Goal: Task Accomplishment & Management: Manage account settings

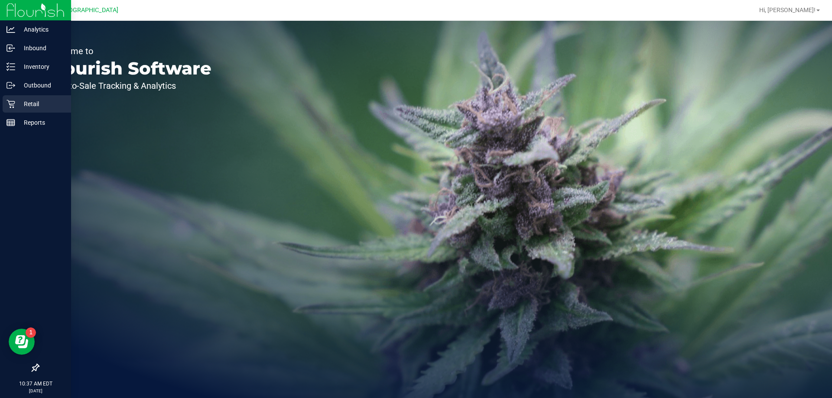
click at [34, 99] on p "Retail" at bounding box center [41, 104] width 52 height 10
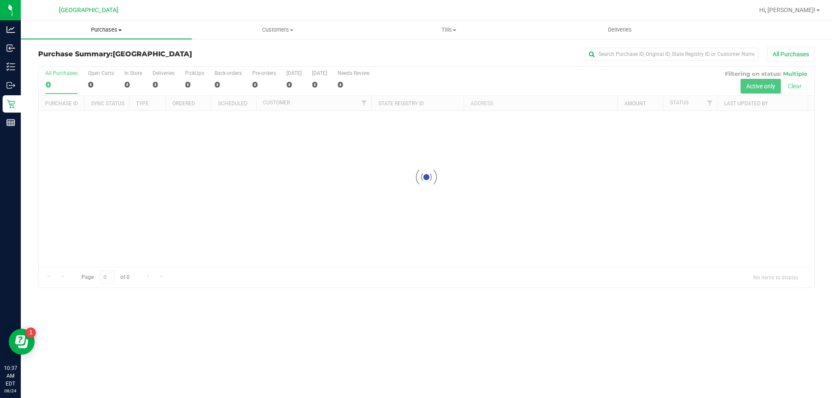
click at [105, 26] on span "Purchases" at bounding box center [106, 30] width 171 height 8
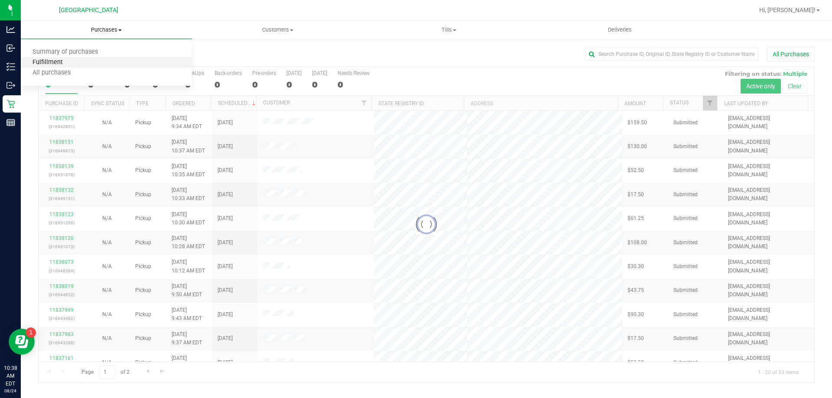
click at [56, 65] on span "Fulfillment" at bounding box center [48, 62] width 54 height 7
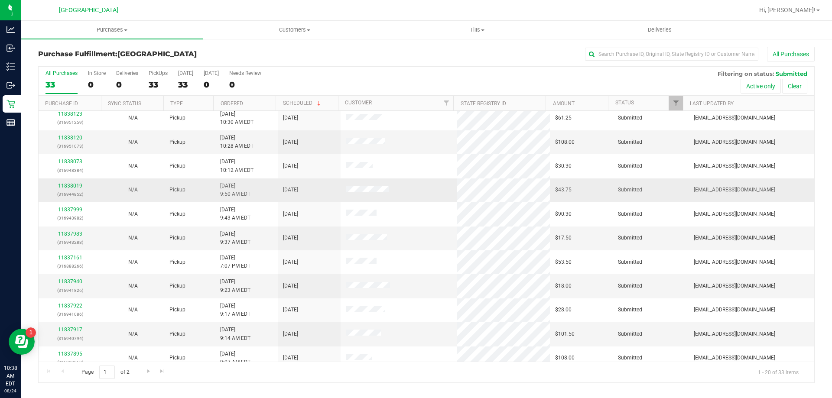
scroll to position [229, 0]
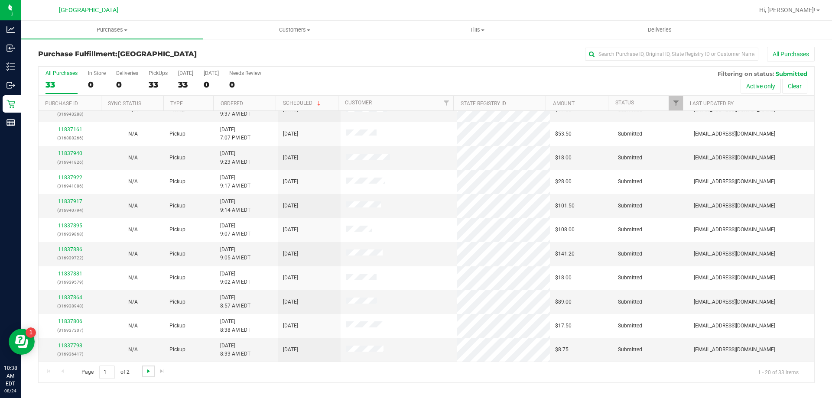
click at [145, 369] on span "Go to the next page" at bounding box center [148, 371] width 7 height 7
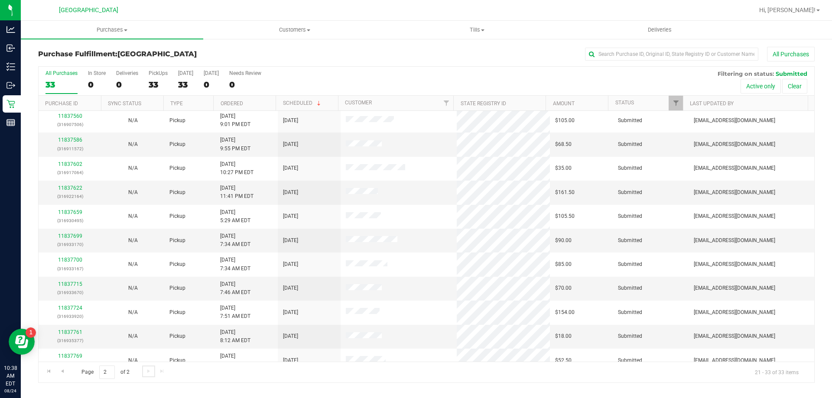
scroll to position [0, 0]
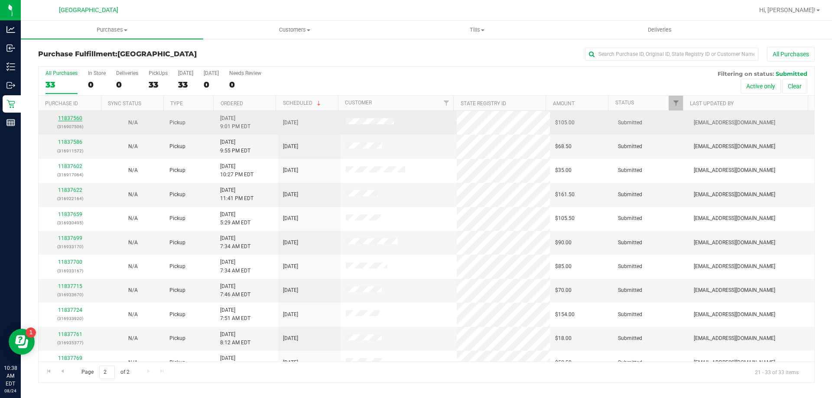
click at [70, 117] on link "11837560" at bounding box center [70, 118] width 24 height 6
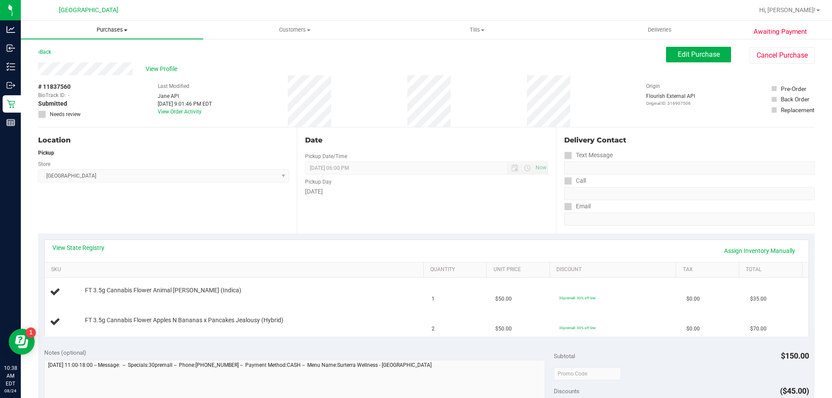
click at [108, 29] on span "Purchases" at bounding box center [112, 30] width 182 height 8
click at [72, 63] on span "Fulfillment" at bounding box center [48, 62] width 54 height 7
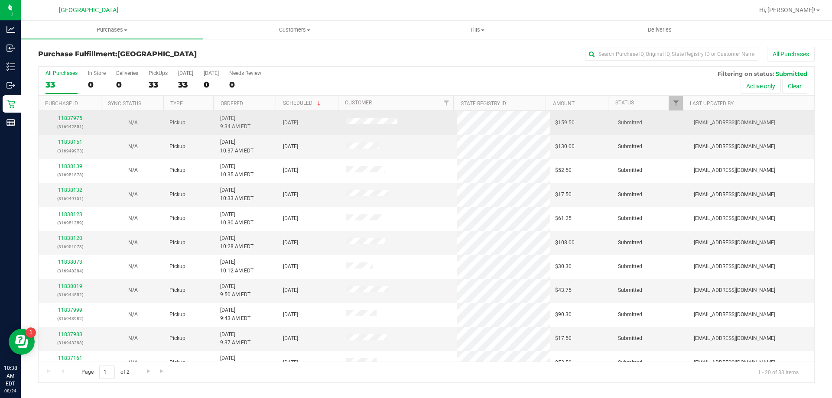
click at [66, 118] on link "11837975" at bounding box center [70, 118] width 24 height 6
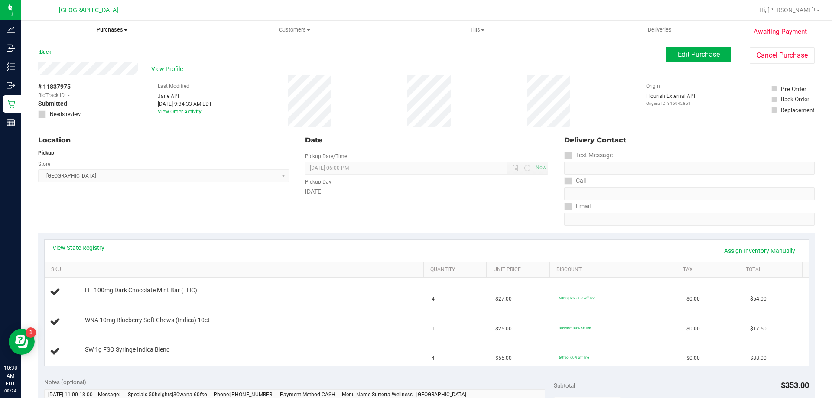
click at [105, 30] on span "Purchases" at bounding box center [112, 30] width 182 height 8
click at [53, 62] on span "Fulfillment" at bounding box center [48, 62] width 54 height 7
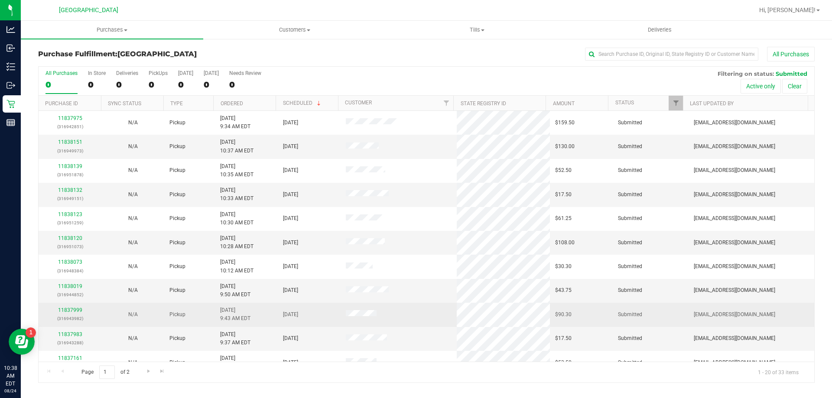
scroll to position [229, 0]
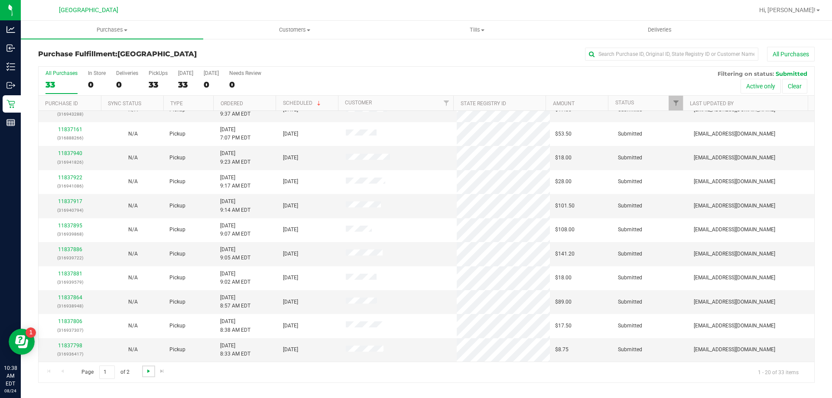
click at [149, 370] on span "Go to the next page" at bounding box center [148, 371] width 7 height 7
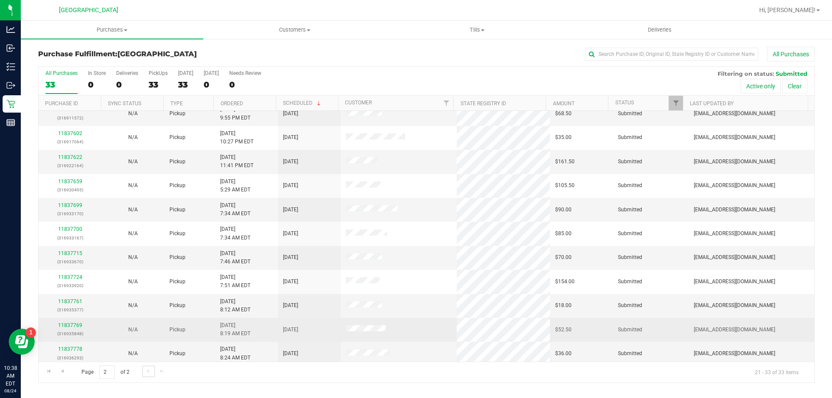
scroll to position [0, 0]
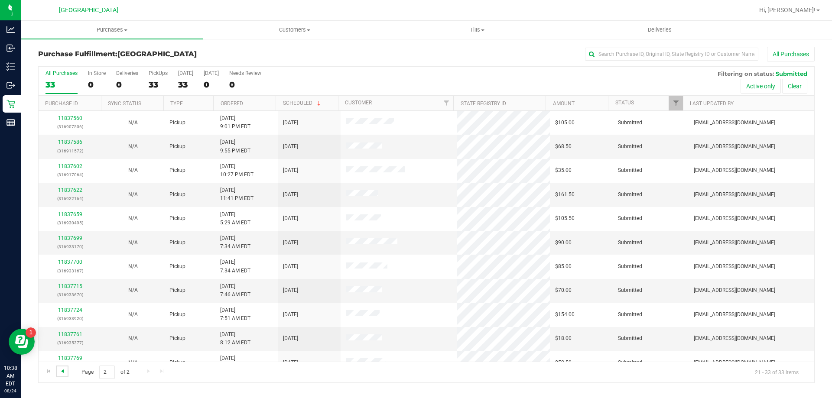
click at [64, 371] on span "Go to the previous page" at bounding box center [62, 371] width 7 height 7
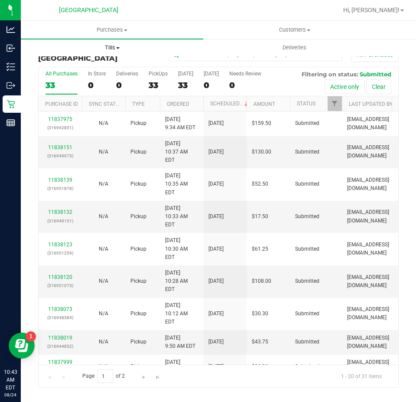
click at [107, 47] on span "Tills" at bounding box center [112, 48] width 182 height 8
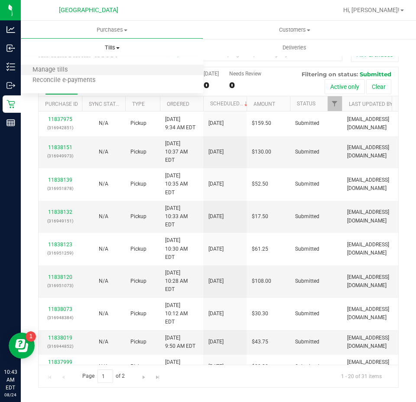
click at [105, 69] on li "Manage tills" at bounding box center [112, 70] width 182 height 10
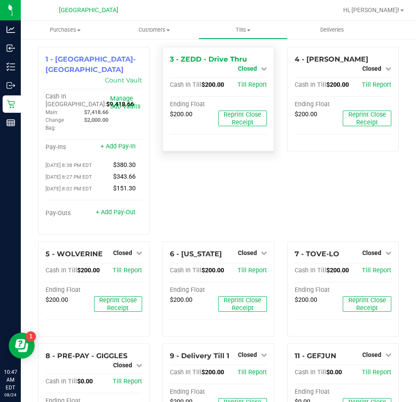
click at [247, 71] on span "Closed" at bounding box center [247, 68] width 19 height 7
click at [242, 76] on link "Open Till" at bounding box center [247, 76] width 23 height 7
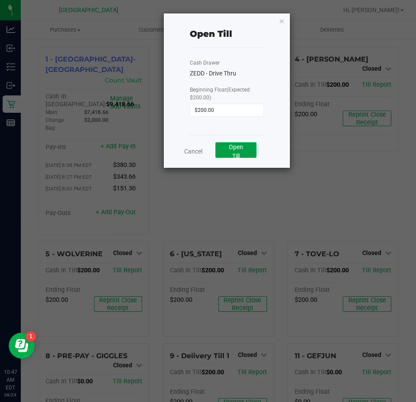
click at [232, 149] on span "Open Till" at bounding box center [236, 151] width 14 height 16
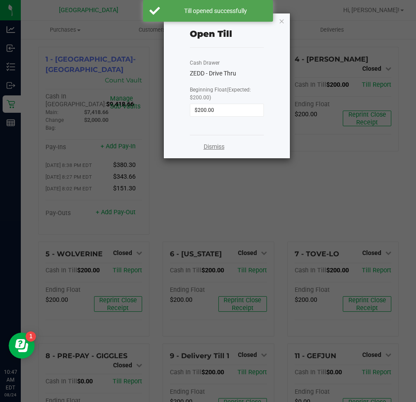
click at [215, 144] on link "Dismiss" at bounding box center [214, 146] width 21 height 9
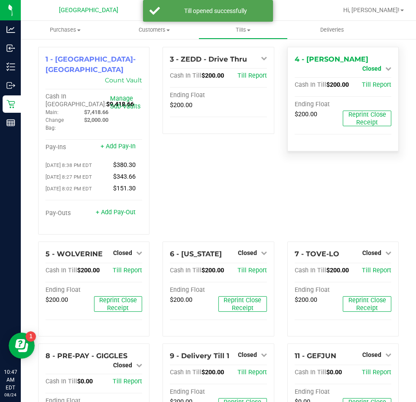
click at [372, 65] on span "Closed" at bounding box center [371, 68] width 19 height 7
click at [364, 78] on link "Open Till" at bounding box center [371, 76] width 23 height 7
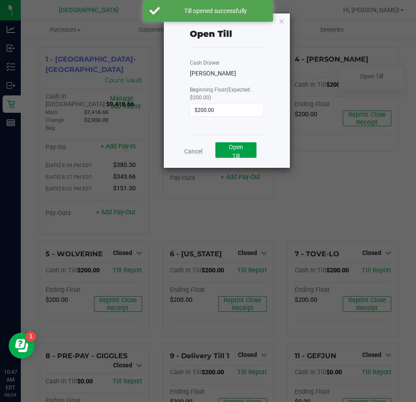
click at [240, 147] on span "Open Till" at bounding box center [236, 151] width 14 height 16
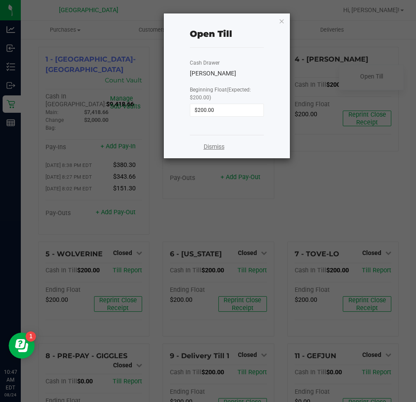
click at [219, 147] on link "Dismiss" at bounding box center [214, 146] width 21 height 9
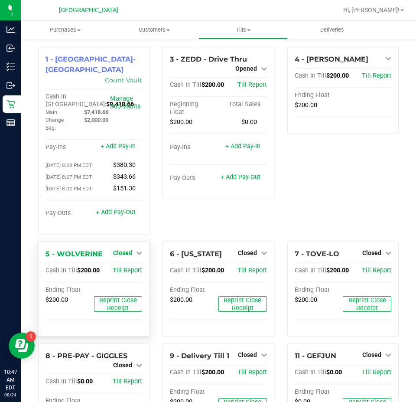
click at [136, 250] on icon at bounding box center [139, 253] width 6 height 6
click at [127, 267] on link "Open Till" at bounding box center [122, 270] width 23 height 7
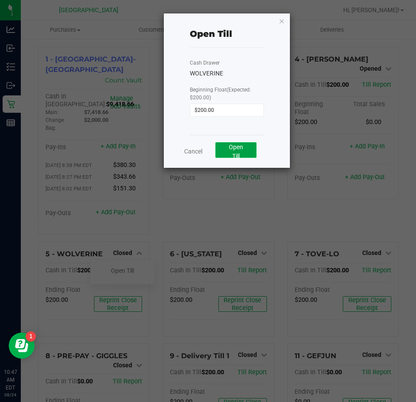
click at [241, 145] on span "Open Till" at bounding box center [236, 151] width 14 height 16
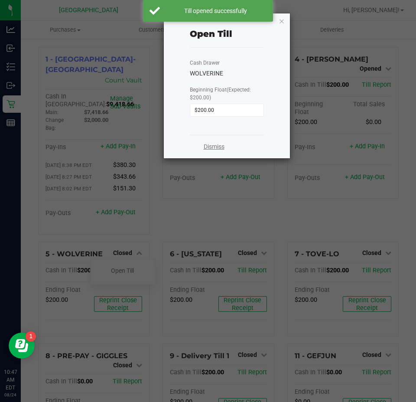
click at [213, 146] on link "Dismiss" at bounding box center [214, 146] width 21 height 9
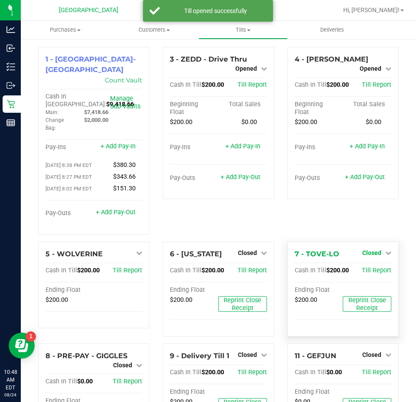
click at [365, 249] on span "Closed" at bounding box center [371, 252] width 19 height 7
click at [361, 267] on link "Open Till" at bounding box center [371, 270] width 23 height 7
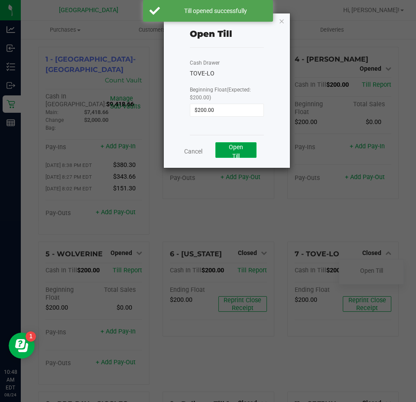
click at [241, 149] on span "Open Till" at bounding box center [236, 151] width 14 height 16
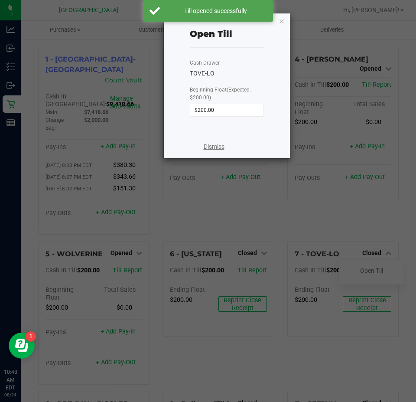
click at [218, 146] on link "Dismiss" at bounding box center [214, 146] width 21 height 9
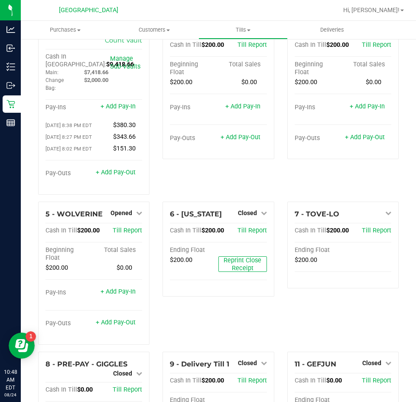
scroll to position [101, 0]
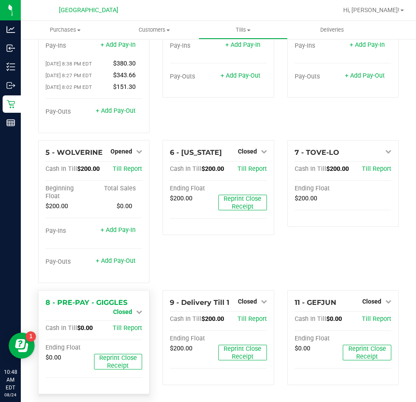
click at [123, 308] on span "Closed" at bounding box center [122, 311] width 19 height 7
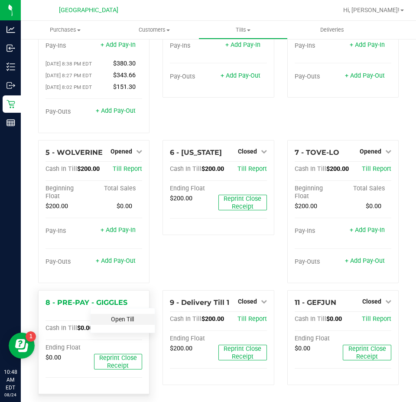
click at [125, 316] on link "Open Till" at bounding box center [122, 319] width 23 height 7
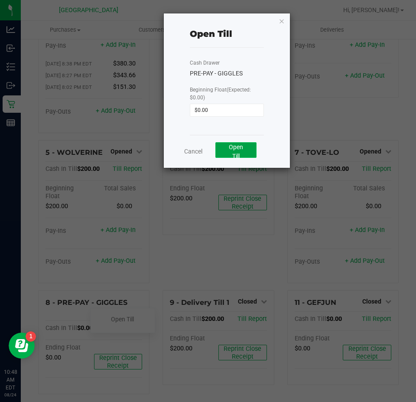
click at [234, 146] on span "Open Till" at bounding box center [236, 151] width 14 height 16
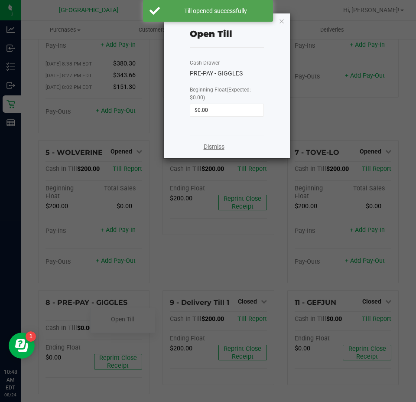
click at [211, 146] on link "Dismiss" at bounding box center [214, 146] width 21 height 9
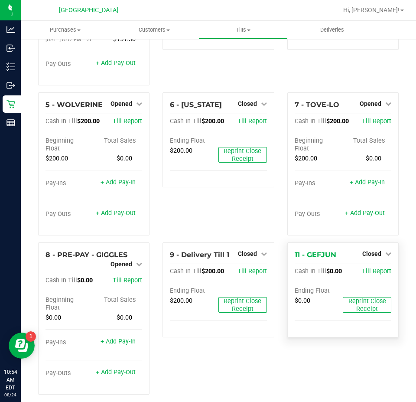
scroll to position [150, 0]
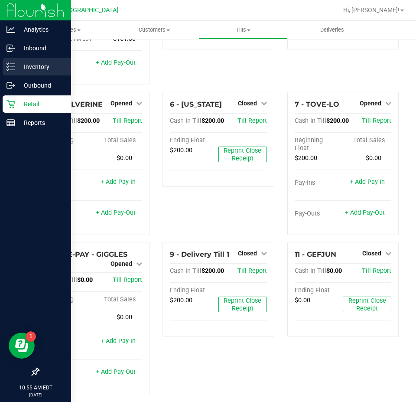
click at [29, 68] on p "Inventory" at bounding box center [41, 67] width 52 height 10
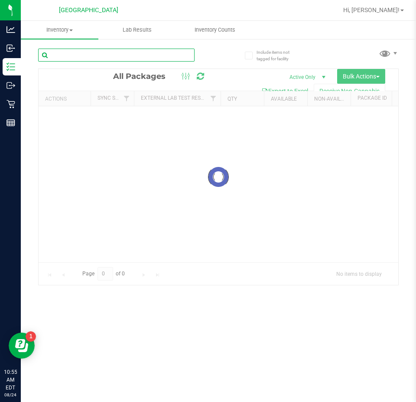
click at [81, 56] on input "text" at bounding box center [116, 55] width 156 height 13
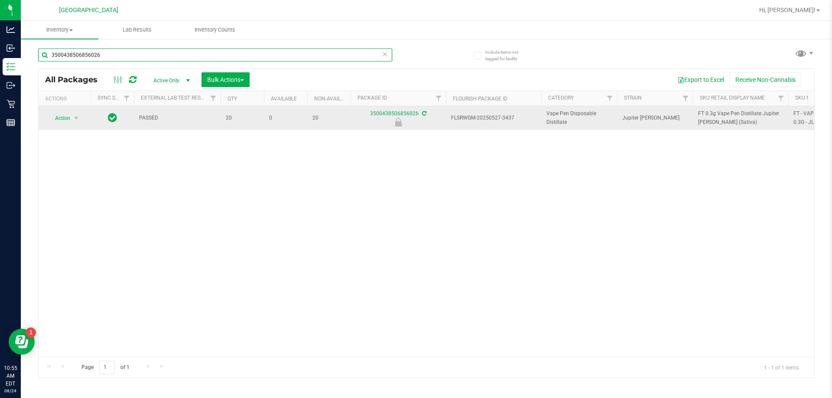
type input "3500438506856026"
click at [69, 121] on span "Action" at bounding box center [58, 118] width 23 height 12
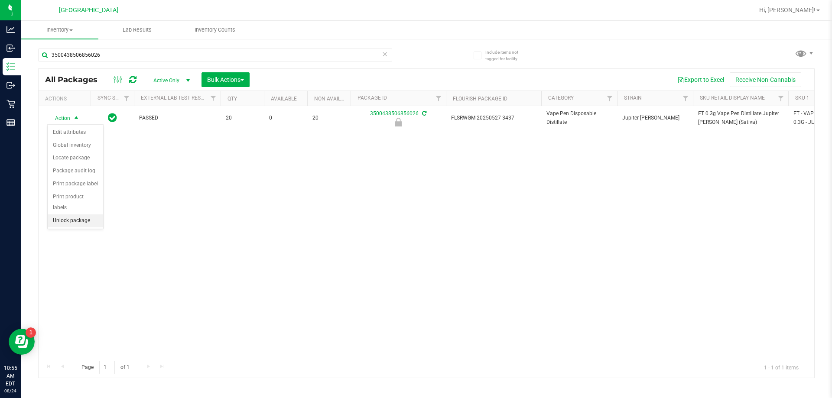
click at [74, 215] on li "Unlock package" at bounding box center [75, 221] width 55 height 13
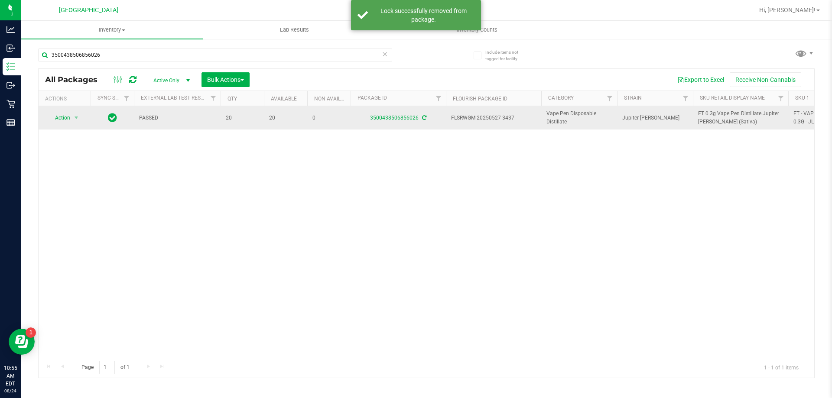
click at [716, 115] on span "FT 0.3g Vape Pen Distillate Jupiter [PERSON_NAME] (Sativa)" at bounding box center [740, 118] width 85 height 16
copy tr "FT 0.3g Vape Pen Distillate Jupiter [PERSON_NAME] (Sativa)"
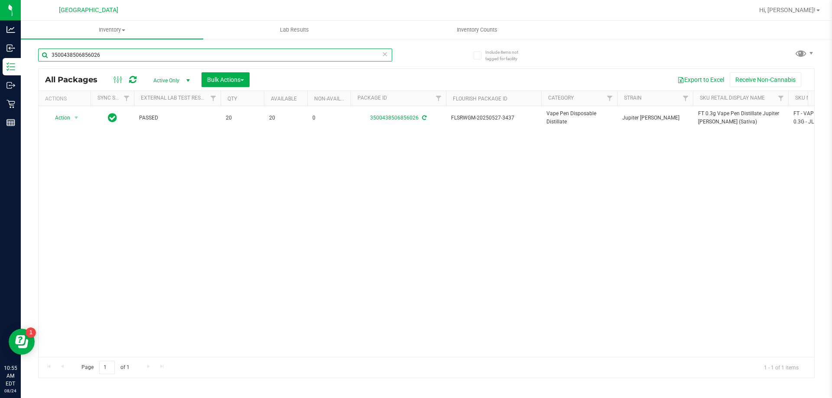
click at [261, 56] on input "3500438506856026" at bounding box center [215, 55] width 354 height 13
paste input "FT 0.3g Vape Pen Distillate Jupiter [PERSON_NAME] (Sativa)"
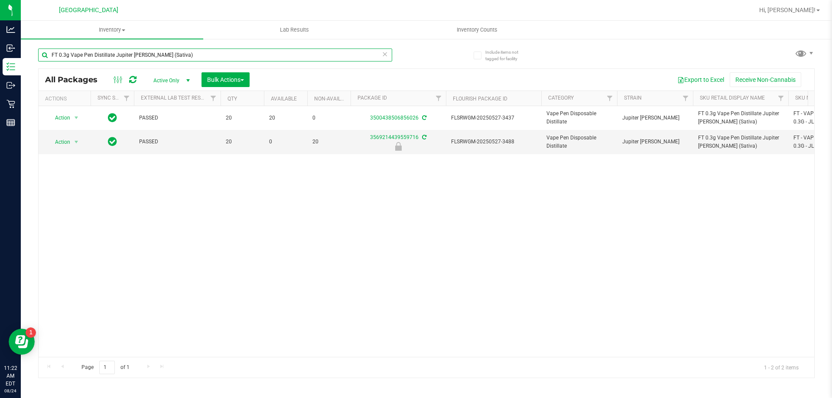
click at [102, 55] on input "FT 0.3g Vape Pen Distillate Jupiter [PERSON_NAME] (Sativa)" at bounding box center [215, 55] width 354 height 13
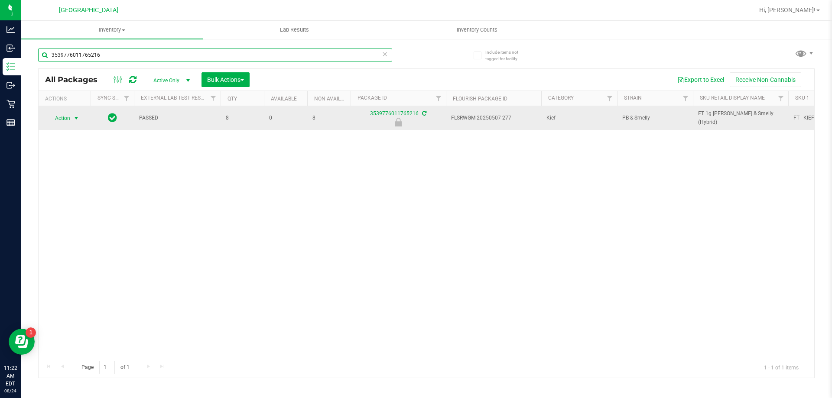
type input "3539776011765216"
click at [73, 116] on span "select" at bounding box center [76, 118] width 7 height 7
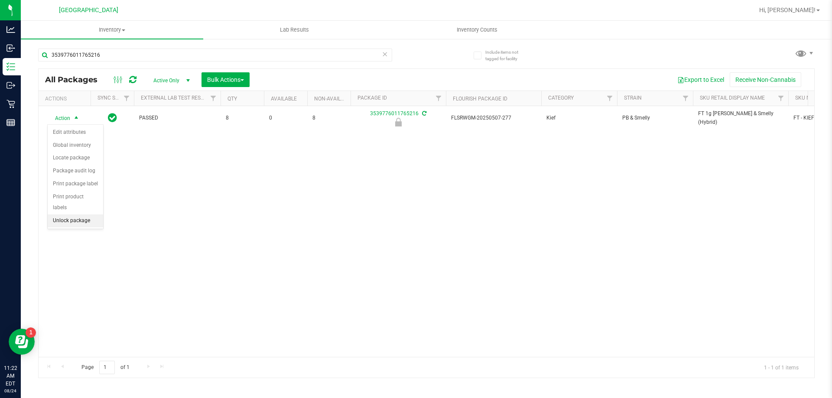
click at [76, 215] on li "Unlock package" at bounding box center [75, 221] width 55 height 13
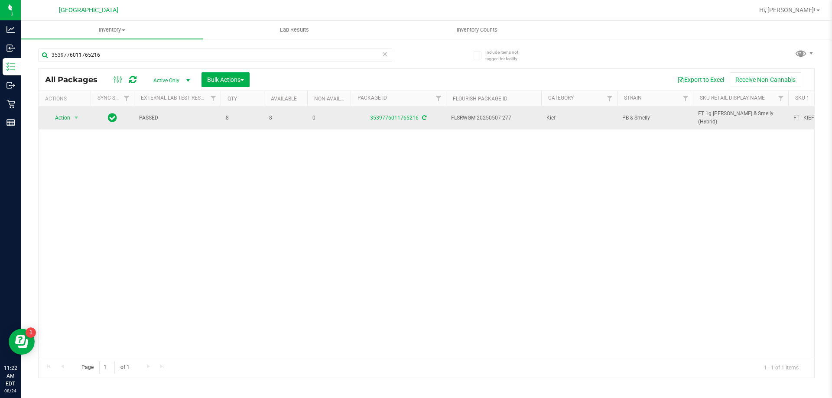
click at [717, 122] on span "FT 1g [PERSON_NAME] & Smelly (Hybrid)" at bounding box center [740, 118] width 85 height 16
click at [717, 119] on span "FT 1g [PERSON_NAME] & Smelly (Hybrid)" at bounding box center [740, 118] width 85 height 16
click at [716, 119] on span "FT 1g [PERSON_NAME] & Smelly (Hybrid)" at bounding box center [740, 118] width 85 height 16
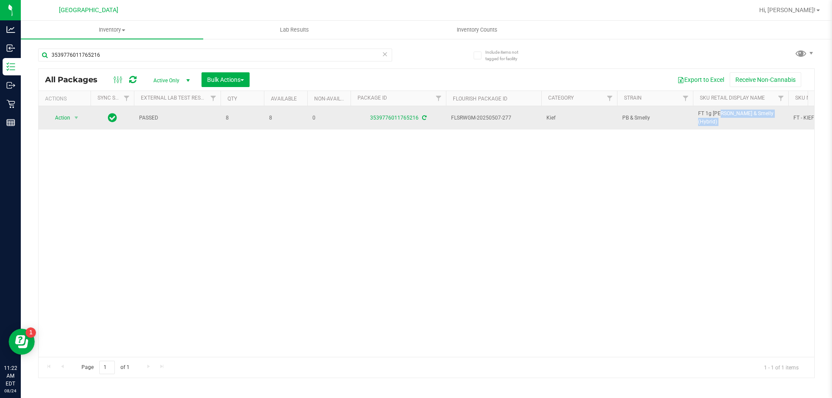
click at [716, 119] on span "FT 1g [PERSON_NAME] & Smelly (Hybrid)" at bounding box center [740, 118] width 85 height 16
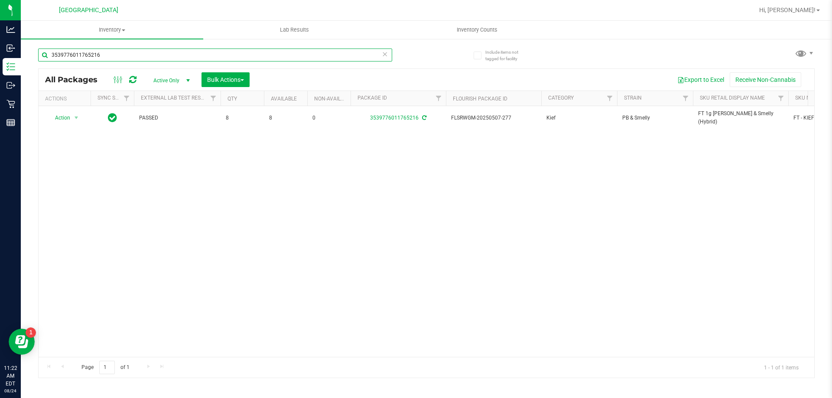
click at [289, 52] on input "3539776011765216" at bounding box center [215, 55] width 354 height 13
paste input "FT 1g [PERSON_NAME] & Smelly (Hybrid)"
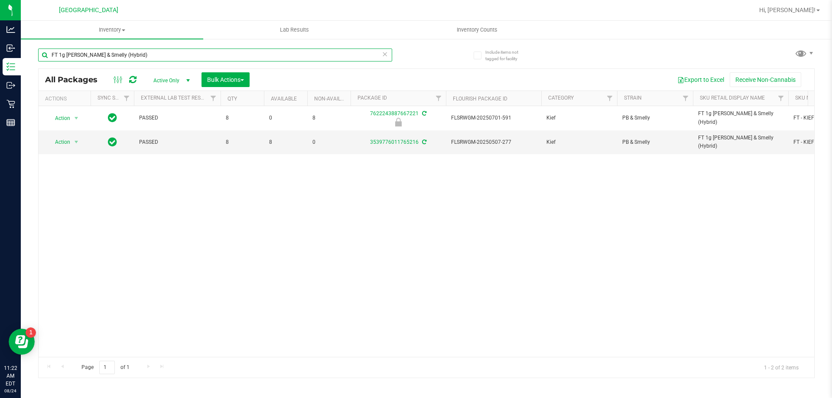
click at [178, 55] on input "FT 1g [PERSON_NAME] & Smelly (Hybrid)" at bounding box center [215, 55] width 354 height 13
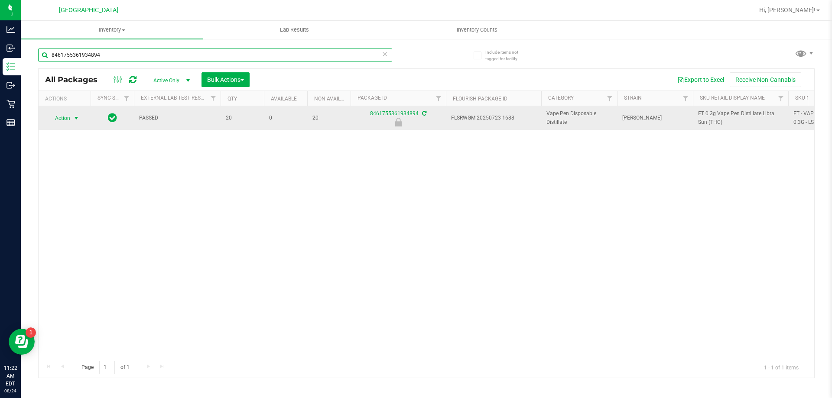
type input "8461755361934894"
click at [74, 120] on span "select" at bounding box center [76, 118] width 7 height 7
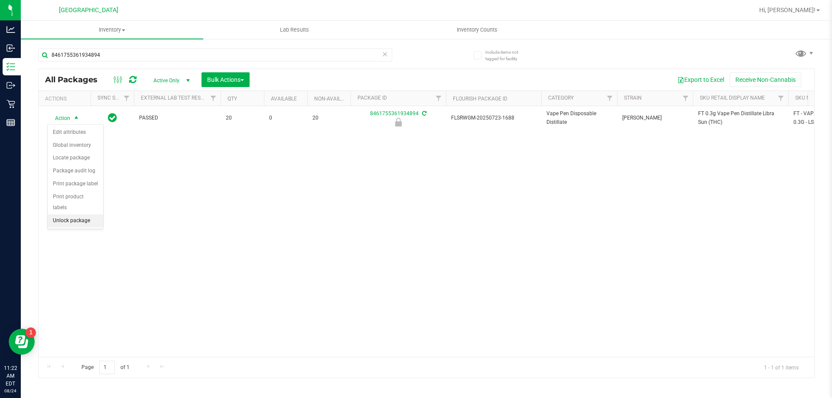
click at [75, 215] on li "Unlock package" at bounding box center [75, 221] width 55 height 13
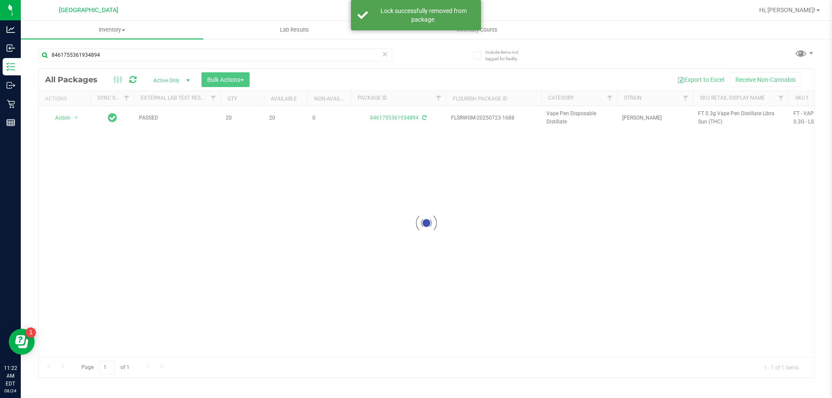
click at [705, 114] on div at bounding box center [427, 223] width 776 height 309
click at [705, 114] on span "FT 0.3g Vape Pen Distillate Libra Sun (THC)" at bounding box center [740, 118] width 85 height 16
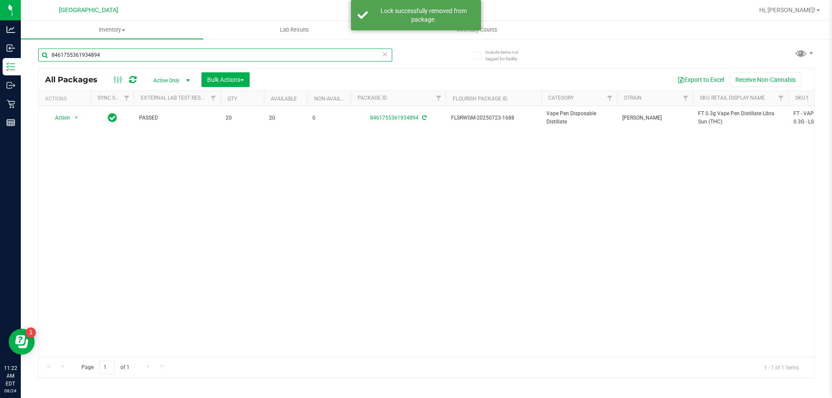
click at [150, 56] on input "8461755361934894" at bounding box center [215, 55] width 354 height 13
paste input "FT 0.3g Vape Pen Distillate Libra Sun (THC)"
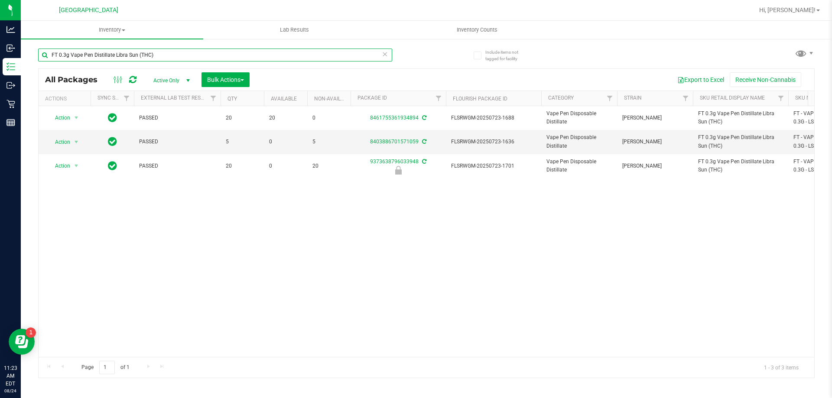
click at [220, 54] on input "FT 0.3g Vape Pen Distillate Libra Sun (THC)" at bounding box center [215, 55] width 354 height 13
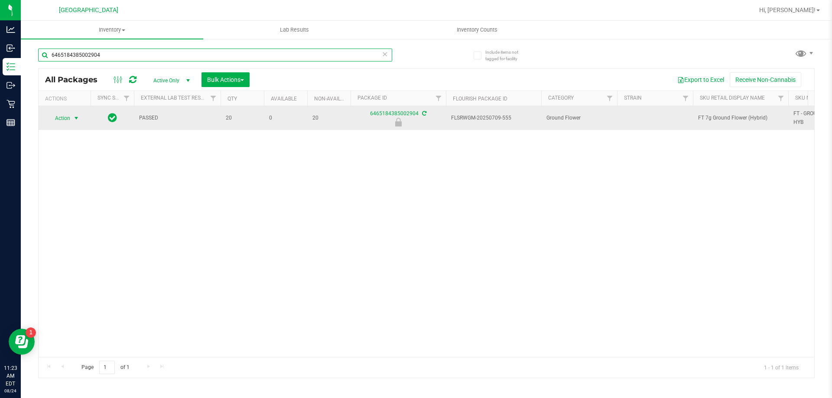
type input "6465184385002904"
click at [67, 115] on span "Action" at bounding box center [58, 118] width 23 height 12
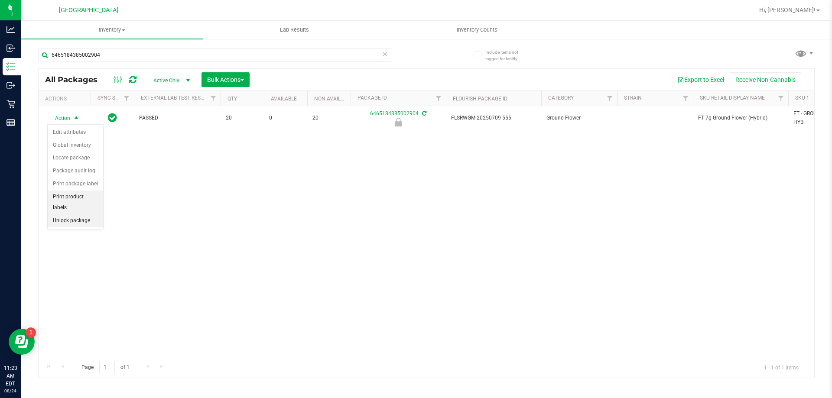
click at [76, 215] on li "Unlock package" at bounding box center [75, 221] width 55 height 13
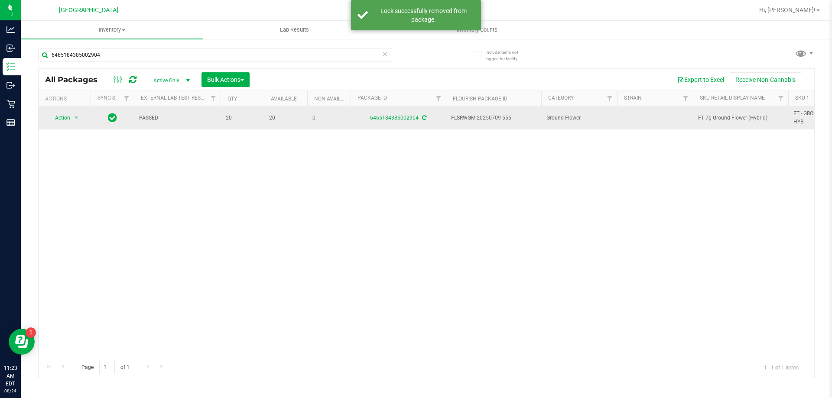
click at [712, 117] on span "FT 7g Ground Flower (Hybrid)" at bounding box center [740, 118] width 85 height 8
click at [712, 116] on span "FT 7g Ground Flower (Hybrid)" at bounding box center [740, 118] width 85 height 8
copy tr "FT 7g Ground Flower (Hybrid)"
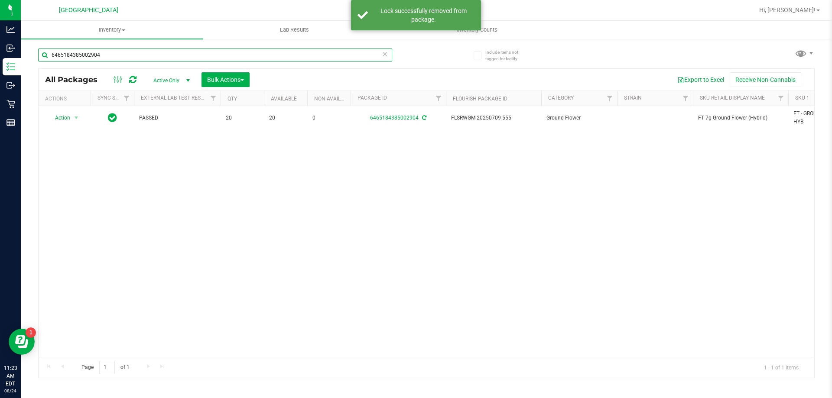
click at [161, 55] on input "6465184385002904" at bounding box center [215, 55] width 354 height 13
paste input "FT 7g Ground Flower (Hybrid)"
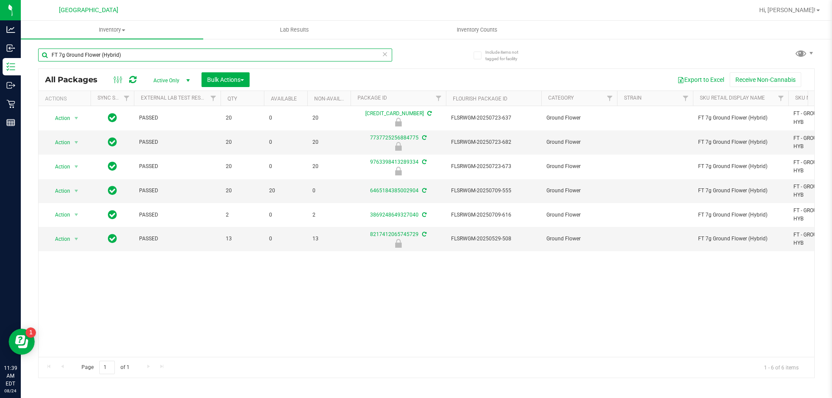
click at [176, 54] on input "FT 7g Ground Flower (Hybrid)" at bounding box center [215, 55] width 354 height 13
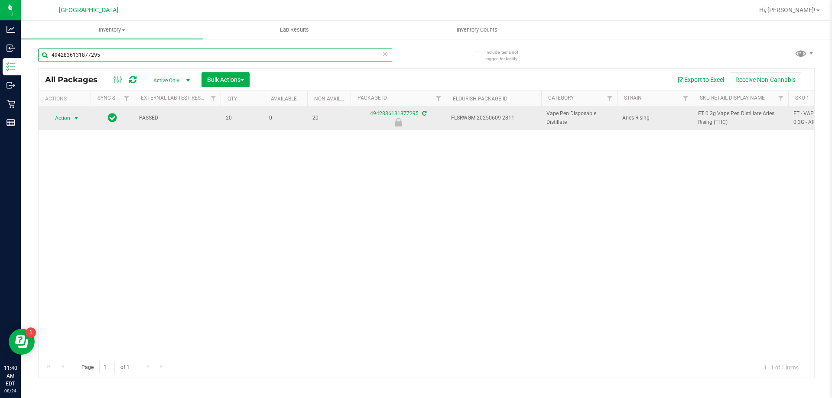
type input "4942836131877295"
click at [72, 118] on span "select" at bounding box center [76, 118] width 11 height 12
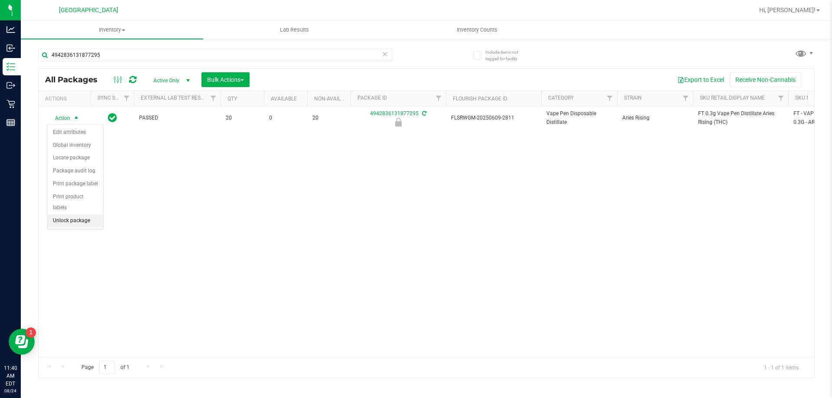
click at [76, 215] on li "Unlock package" at bounding box center [75, 221] width 55 height 13
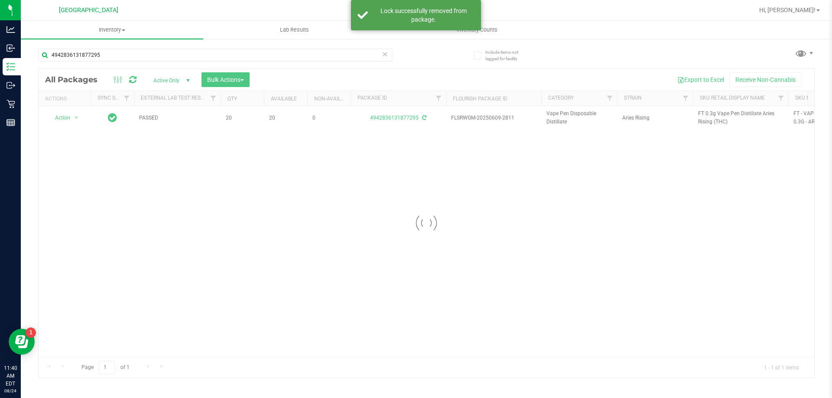
click at [709, 113] on div at bounding box center [427, 223] width 776 height 309
click at [709, 113] on span "FT 0.3g Vape Pen Distillate Aries Rising (THC)" at bounding box center [740, 118] width 85 height 16
copy tr "FT 0.3g Vape Pen Distillate Aries Rising (THC)"
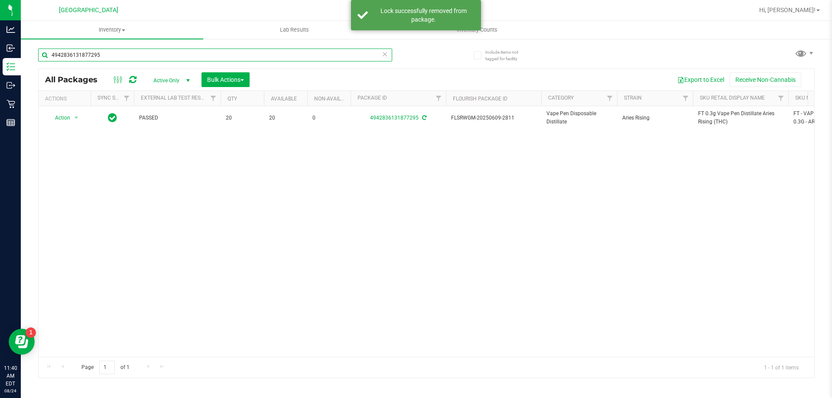
click at [283, 56] on input "4942836131877295" at bounding box center [215, 55] width 354 height 13
paste input "FT 0.3g Vape Pen Distillate Aries Rising (THC)"
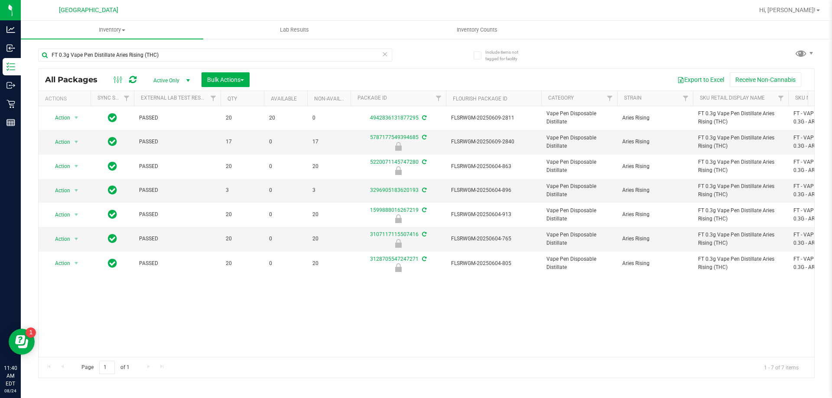
click at [185, 46] on div "FT 0.3g Vape Pen Distillate Aries Rising (THC)" at bounding box center [232, 55] width 388 height 28
click at [180, 57] on input "FT 0.3g Vape Pen Distillate Aries Rising (THC)" at bounding box center [215, 55] width 354 height 13
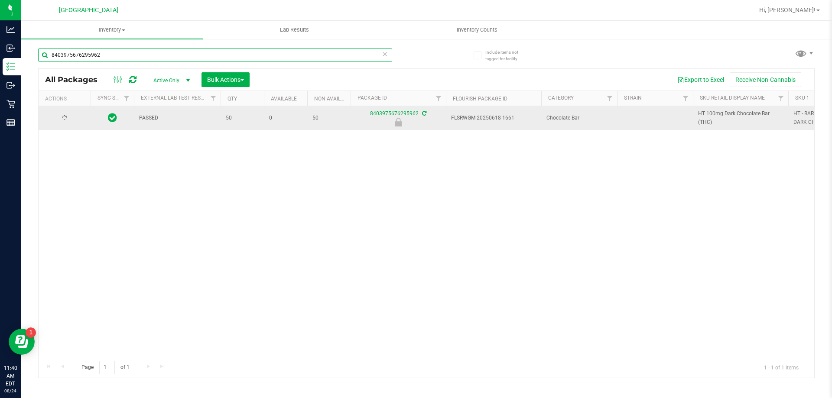
type input "8403975676295962"
click at [70, 119] on span "Action" at bounding box center [58, 118] width 23 height 12
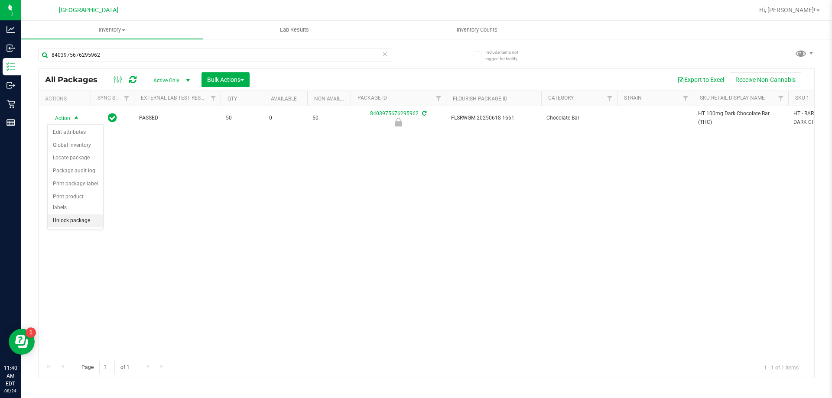
click at [66, 215] on li "Unlock package" at bounding box center [75, 221] width 55 height 13
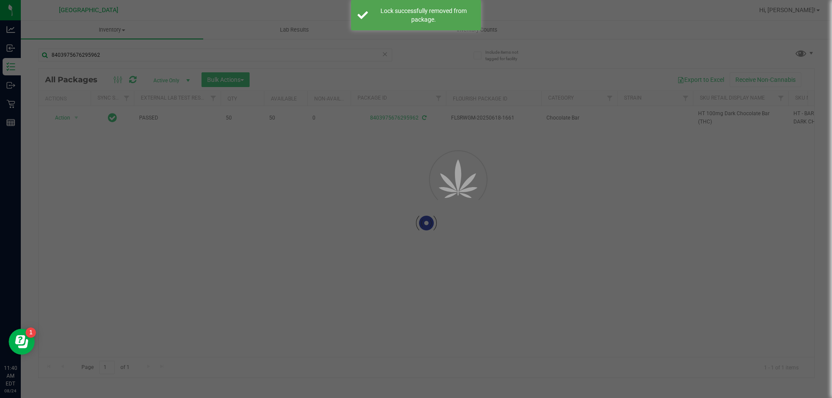
click at [705, 114] on div at bounding box center [427, 223] width 776 height 309
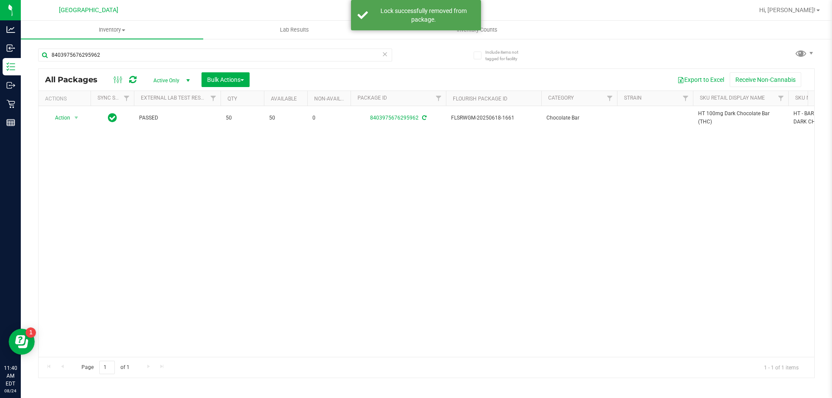
click at [705, 114] on span "HT 100mg Dark Chocolate Bar (THC)" at bounding box center [740, 118] width 85 height 16
click at [287, 56] on input "8403975676295962" at bounding box center [215, 55] width 354 height 13
paste input "HT 100mg Dark Chocolate Bar (THC)"
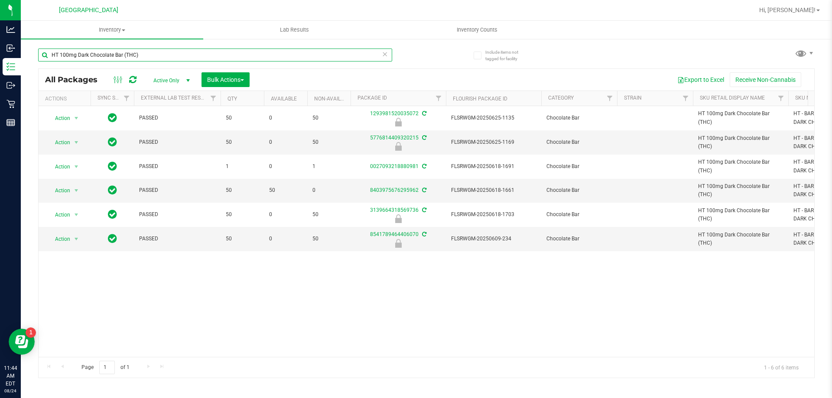
click at [187, 56] on input "HT 100mg Dark Chocolate Bar (THC)" at bounding box center [215, 55] width 354 height 13
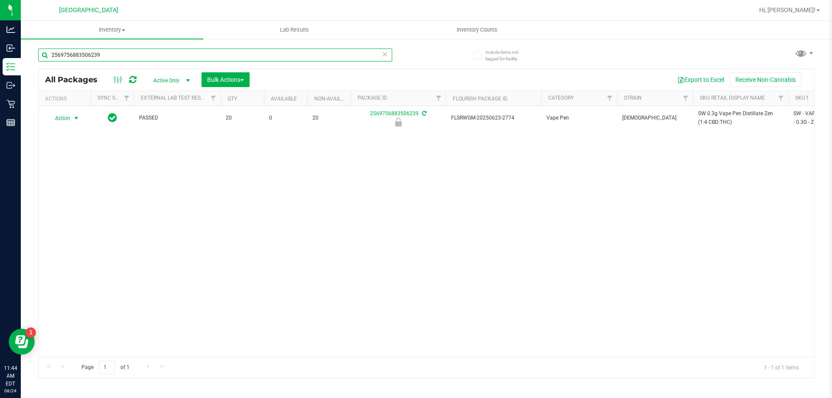
type input "2569756883506239"
click at [70, 117] on span "Action" at bounding box center [58, 118] width 23 height 12
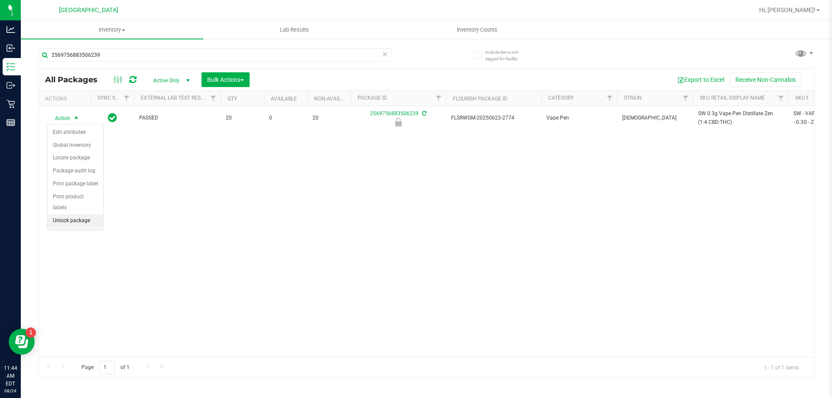
click at [68, 215] on li "Unlock package" at bounding box center [75, 221] width 55 height 13
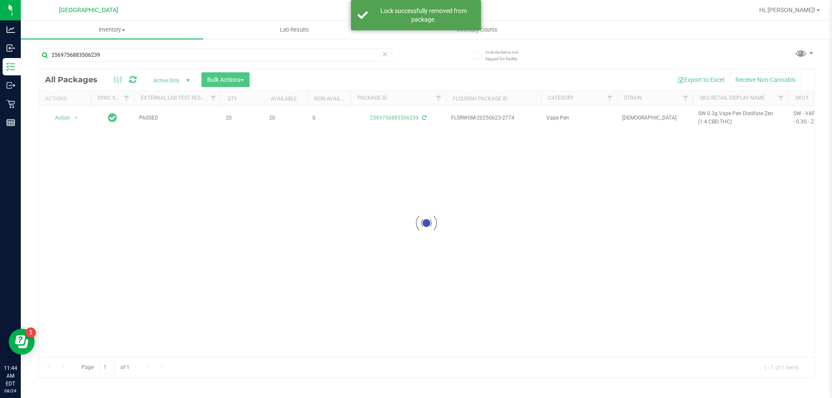
click at [706, 113] on div at bounding box center [427, 223] width 776 height 309
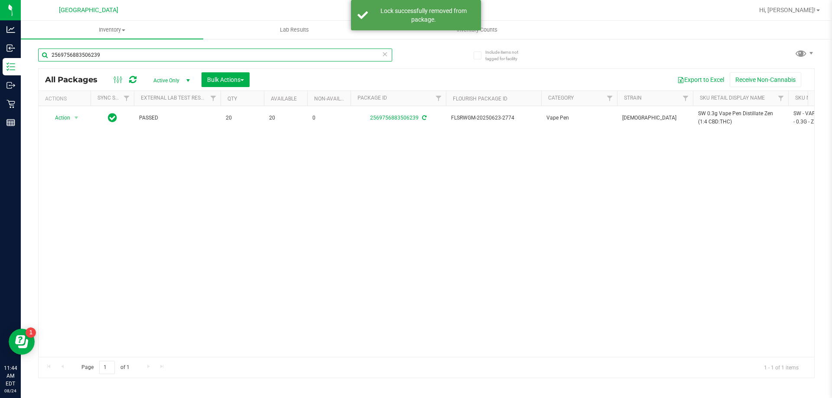
click at [147, 55] on input "2569756883506239" at bounding box center [215, 55] width 354 height 13
paste input "SW 0.3g Vape Pen Distillate Zen (1:4 CBD:THC)"
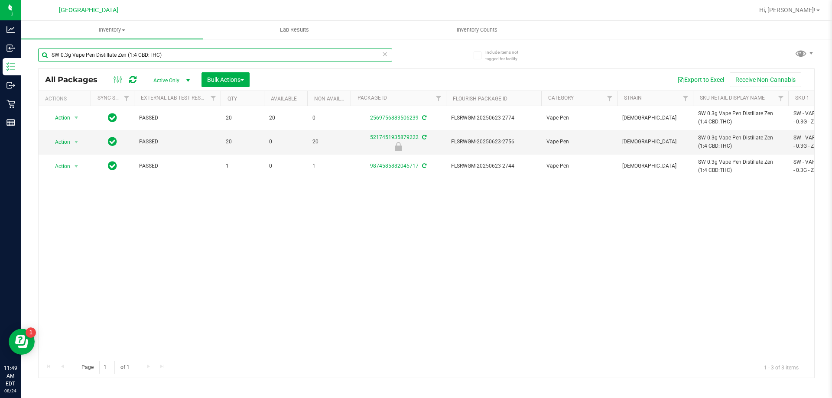
click at [210, 53] on input "SW 0.3g Vape Pen Distillate Zen (1:4 CBD:THC)" at bounding box center [215, 55] width 354 height 13
click at [208, 53] on input "SW 0.3g Vape Pen Distillate Zen (1:4 CBD:THC)" at bounding box center [215, 55] width 354 height 13
click at [209, 53] on input "SW 0.3g Vape Pen Distillate Zen (1:4 CBD:THC)" at bounding box center [215, 55] width 354 height 13
click at [213, 52] on input "SW 0.3g Vape Pen Distillate Zen (1:4 CBD:THC)" at bounding box center [215, 55] width 354 height 13
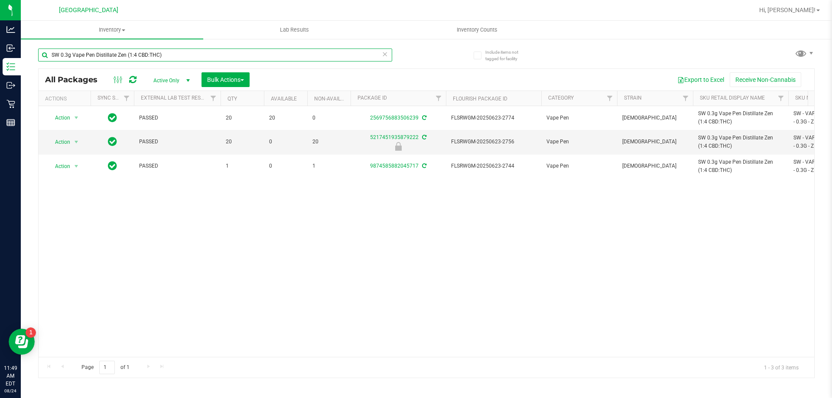
click at [213, 52] on input "SW 0.3g Vape Pen Distillate Zen (1:4 CBD:THC)" at bounding box center [215, 55] width 354 height 13
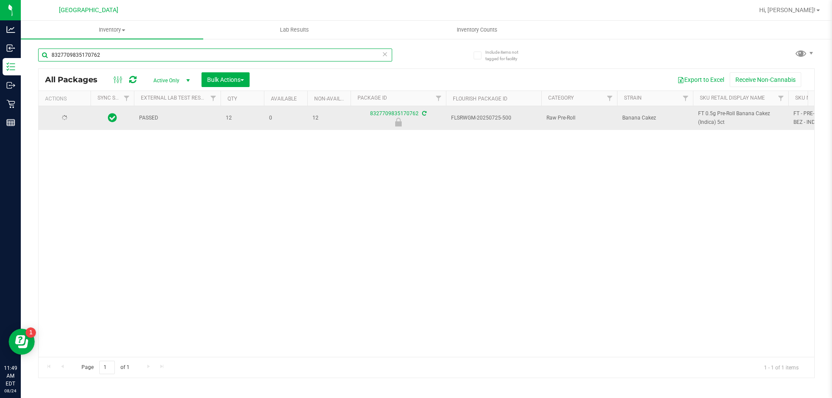
type input "8327709835170762"
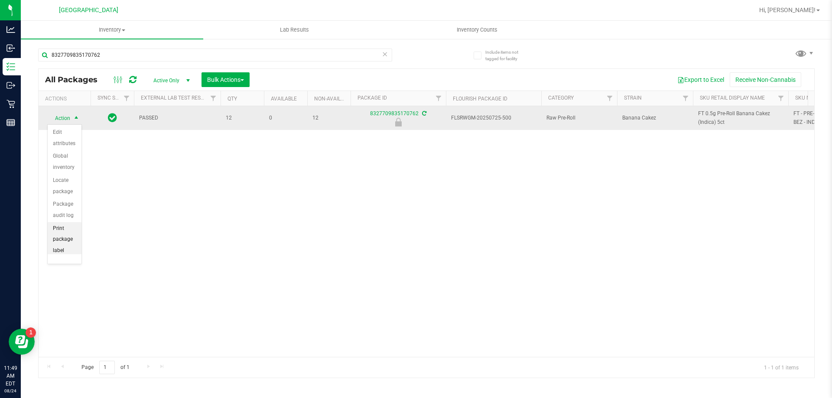
scroll to position [62, 0]
click at [63, 241] on li "Unlock package" at bounding box center [65, 242] width 34 height 24
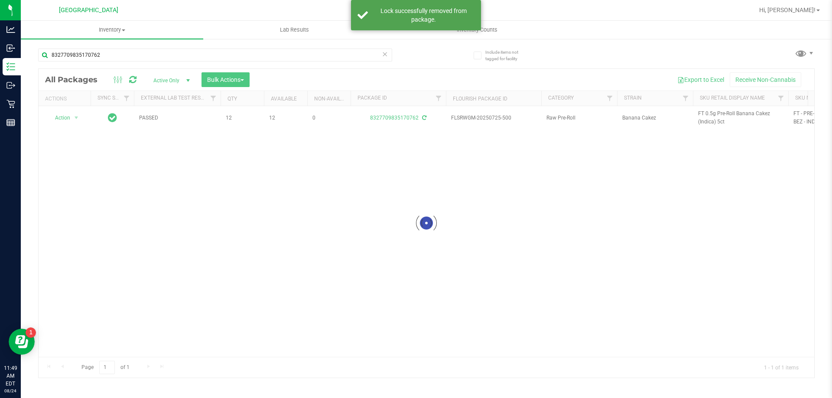
click at [707, 114] on div at bounding box center [427, 223] width 776 height 309
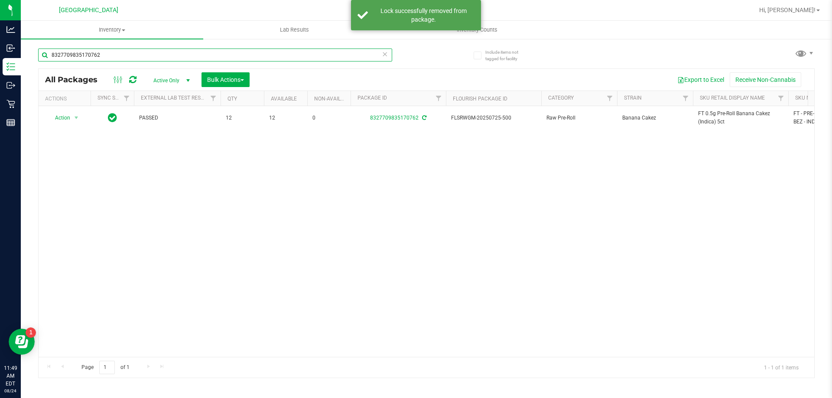
click at [244, 55] on input "8327709835170762" at bounding box center [215, 55] width 354 height 13
paste input "FT 0.5g Pre-Roll Banana Cakez (Indica) 5ct"
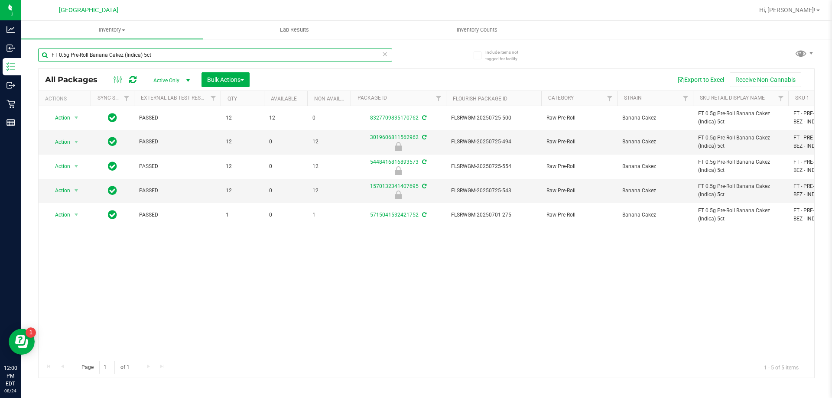
click at [249, 53] on input "FT 0.5g Pre-Roll Banana Cakez (Indica) 5ct" at bounding box center [215, 55] width 354 height 13
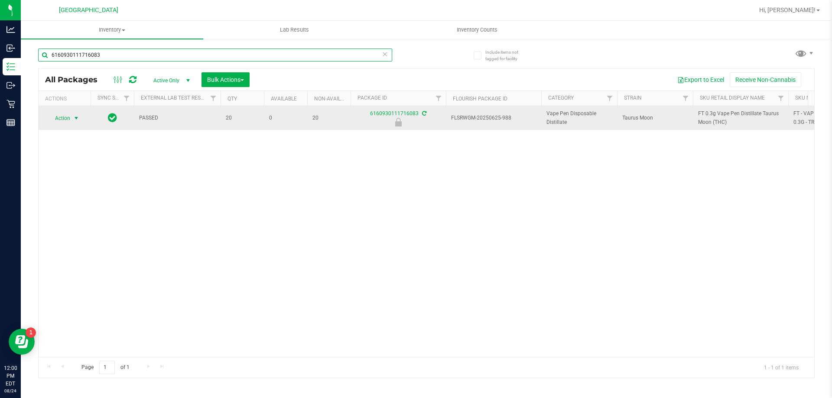
type input "6160930111716083"
click at [66, 116] on span "Action" at bounding box center [58, 118] width 23 height 12
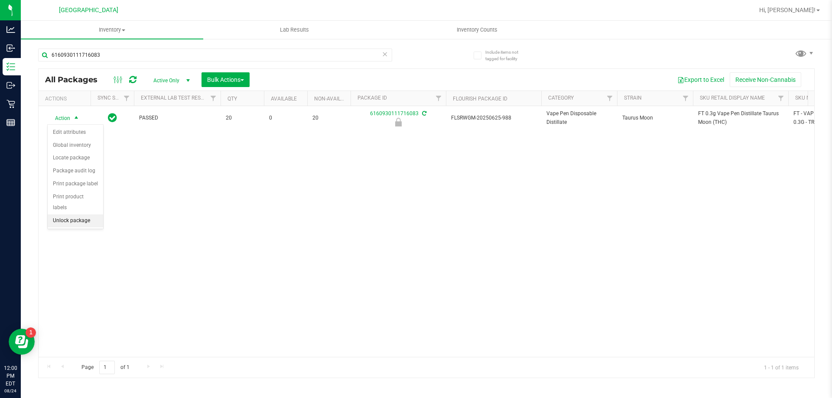
click at [88, 215] on li "Unlock package" at bounding box center [75, 221] width 55 height 13
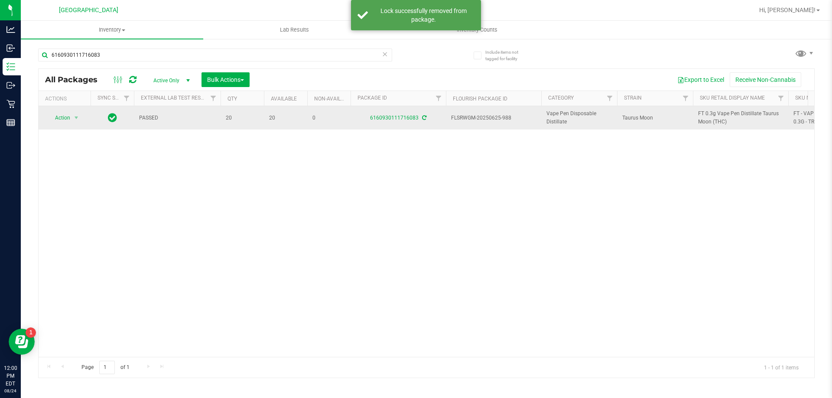
click at [709, 117] on span "FT 0.3g Vape Pen Distillate Taurus Moon (THC)" at bounding box center [740, 118] width 85 height 16
copy tr "FT 0.3g Vape Pen Distillate Taurus Moon (THC)"
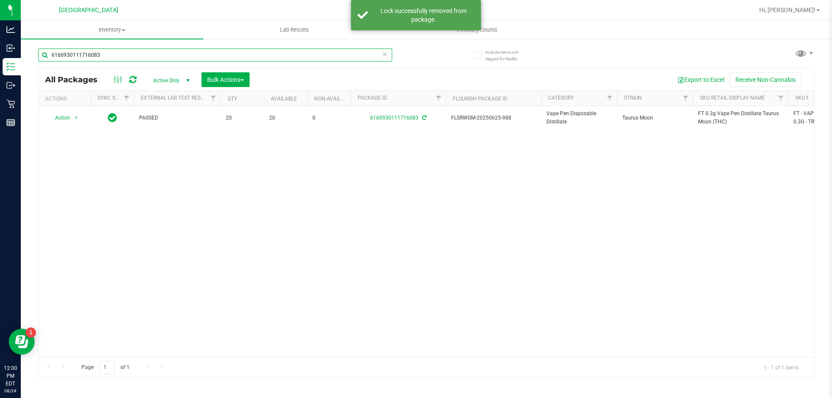
click at [198, 58] on input "6160930111716083" at bounding box center [215, 55] width 354 height 13
paste input "FT 0.3g Vape Pen Distillate Taurus Moon (THC)"
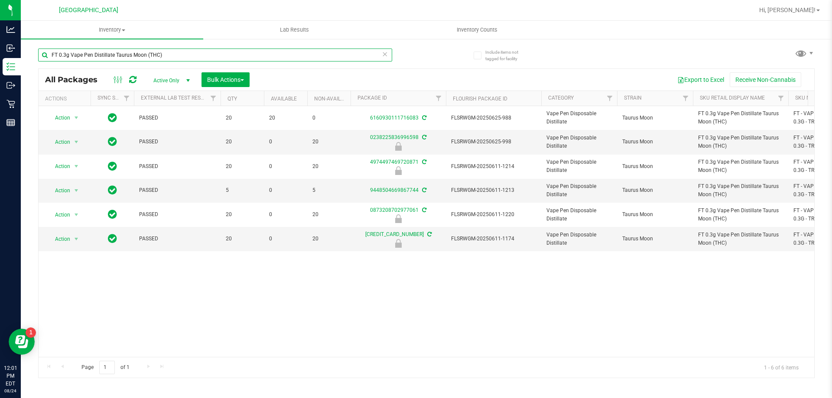
click at [217, 51] on input "FT 0.3g Vape Pen Distillate Taurus Moon (THC)" at bounding box center [215, 55] width 354 height 13
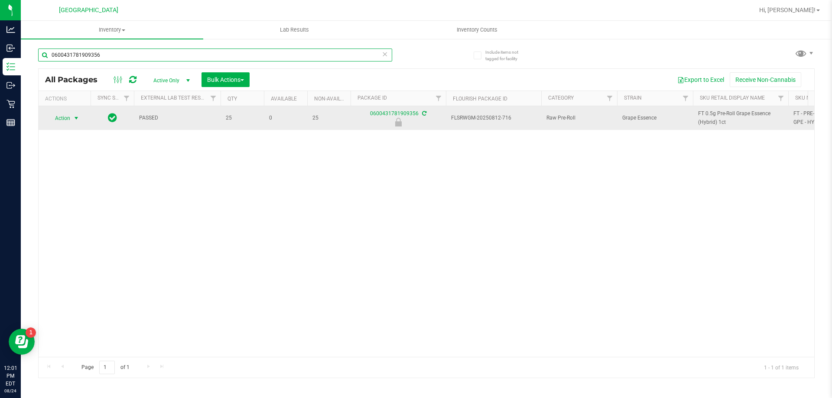
type input "0600431781909356"
click at [72, 120] on span "select" at bounding box center [76, 118] width 11 height 12
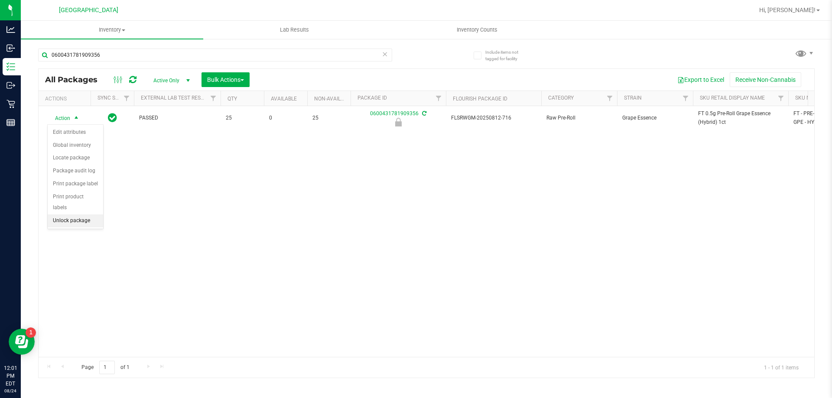
click at [83, 215] on li "Unlock package" at bounding box center [75, 221] width 55 height 13
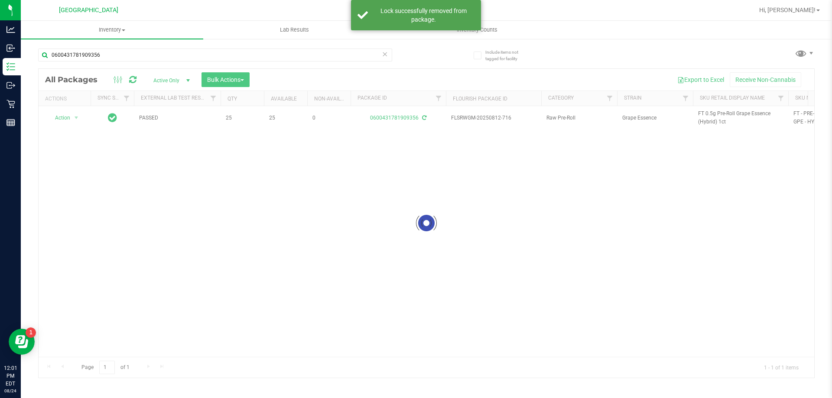
click at [705, 111] on div at bounding box center [427, 223] width 776 height 309
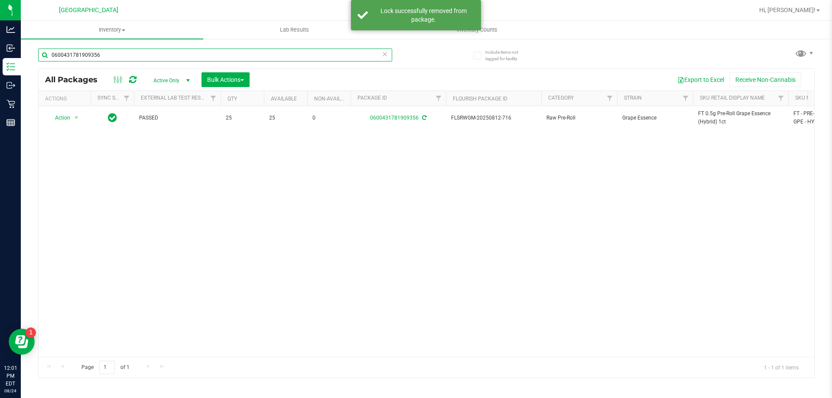
click at [266, 54] on input "0600431781909356" at bounding box center [215, 55] width 354 height 13
paste input "FT 0.5g Pre-Roll Grape Essence (Hybrid) 1ct"
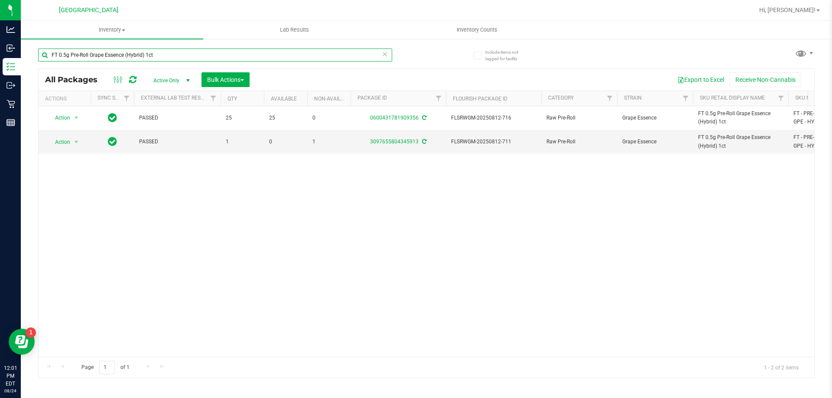
click at [325, 53] on input "FT 0.5g Pre-Roll Grape Essence (Hybrid) 1ct" at bounding box center [215, 55] width 354 height 13
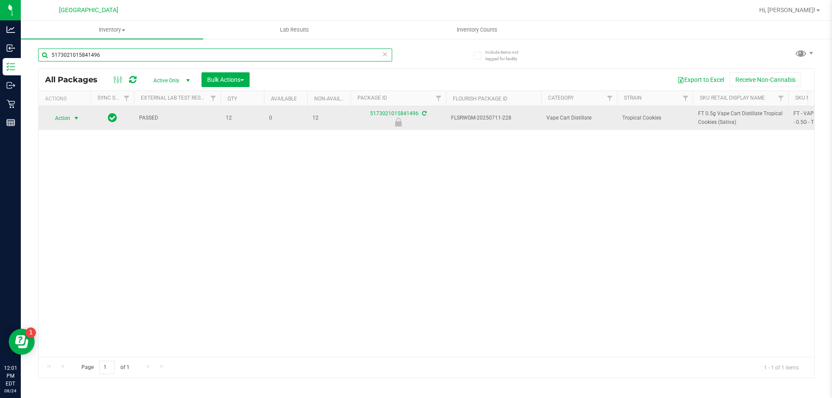
type input "5173021015841496"
click at [63, 117] on span "Action" at bounding box center [58, 118] width 23 height 12
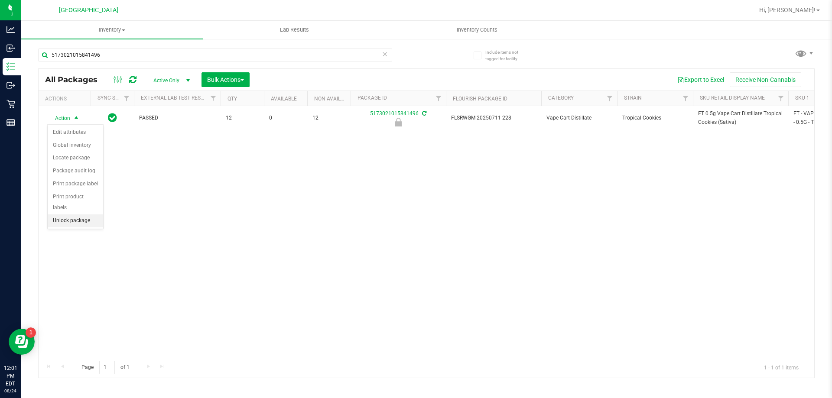
click at [76, 215] on li "Unlock package" at bounding box center [75, 221] width 55 height 13
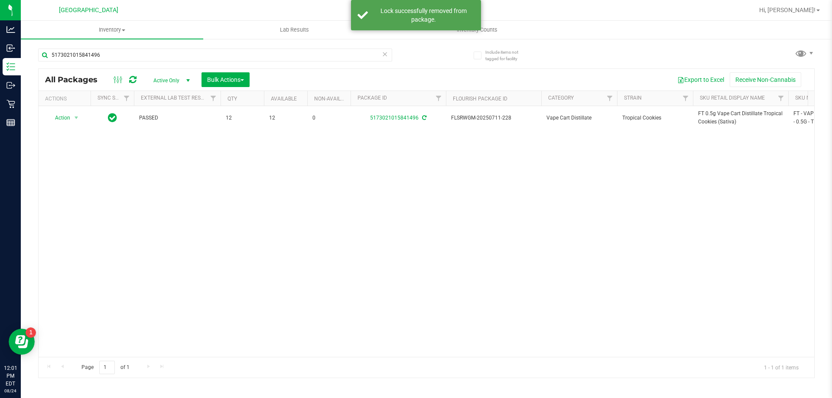
click at [711, 114] on span "FT 0.5g Vape Cart Distillate Tropical Cookies (Sativa)" at bounding box center [740, 118] width 85 height 16
copy tr "FT 0.5g Vape Cart Distillate Tropical Cookies (Sativa)"
click at [147, 55] on input "5173021015841496" at bounding box center [215, 55] width 354 height 13
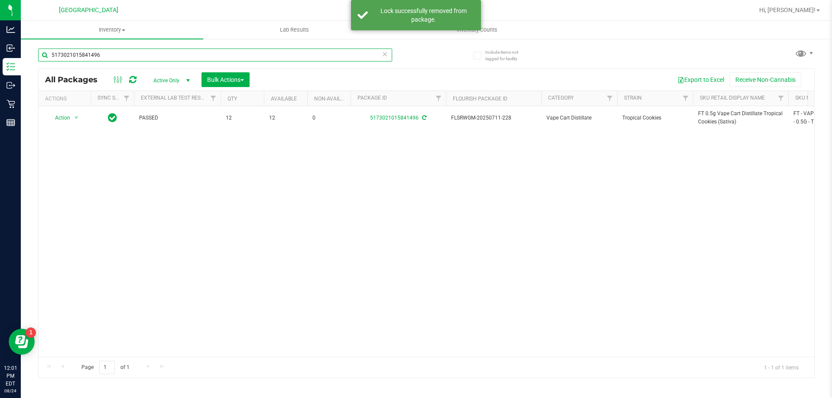
click at [147, 55] on input "5173021015841496" at bounding box center [215, 55] width 354 height 13
paste input "FT 0.5g Vape Cart Distillate Tropical Cookies (Sativa)"
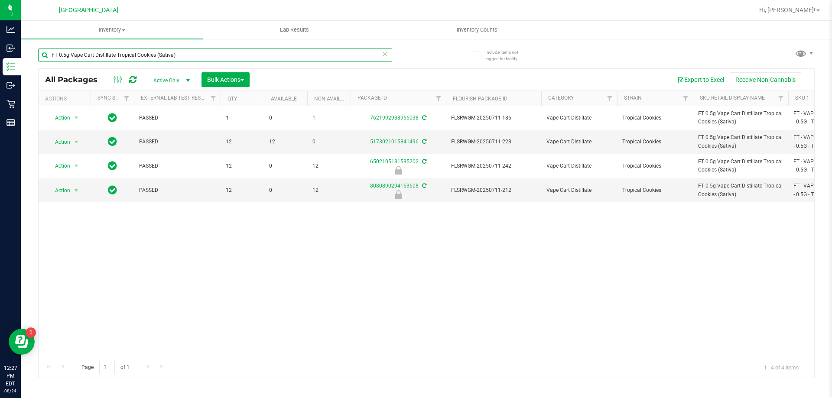
click at [152, 57] on input "FT 0.5g Vape Cart Distillate Tropical Cookies (Sativa)" at bounding box center [215, 55] width 354 height 13
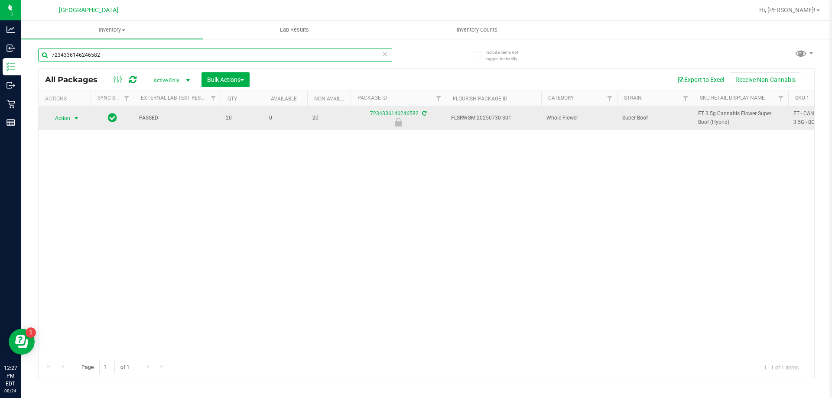
type input "7234336146246582"
click at [64, 118] on span "Action" at bounding box center [58, 118] width 23 height 12
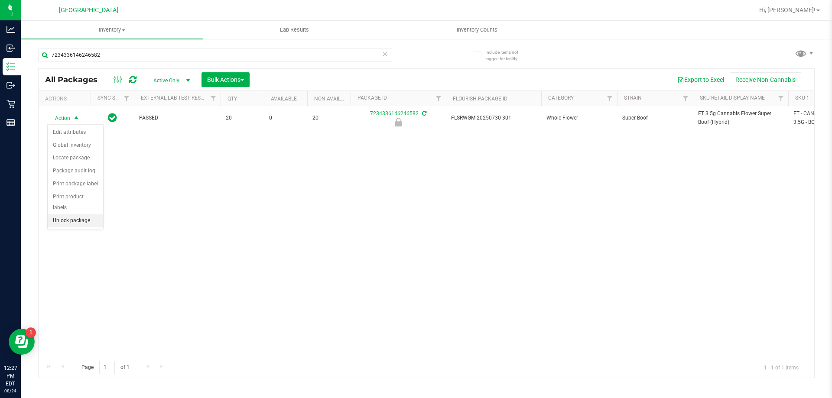
click at [77, 215] on li "Unlock package" at bounding box center [75, 221] width 55 height 13
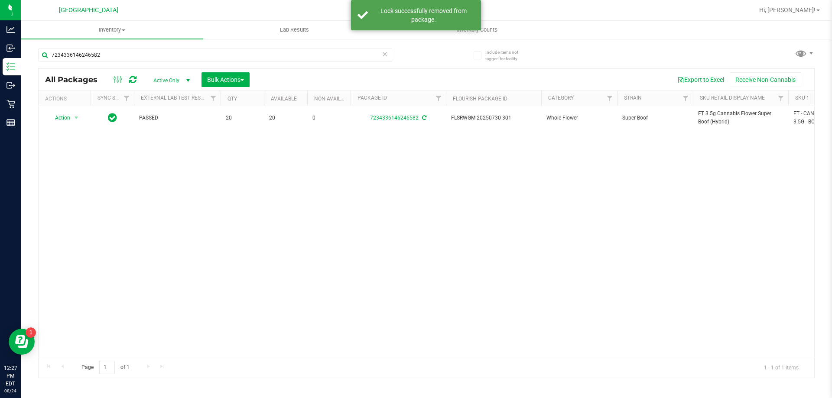
click at [712, 114] on span "FT 3.5g Cannabis Flower Super Boof (Hybrid)" at bounding box center [740, 118] width 85 height 16
click at [70, 53] on input "7234336146246582" at bounding box center [215, 55] width 354 height 13
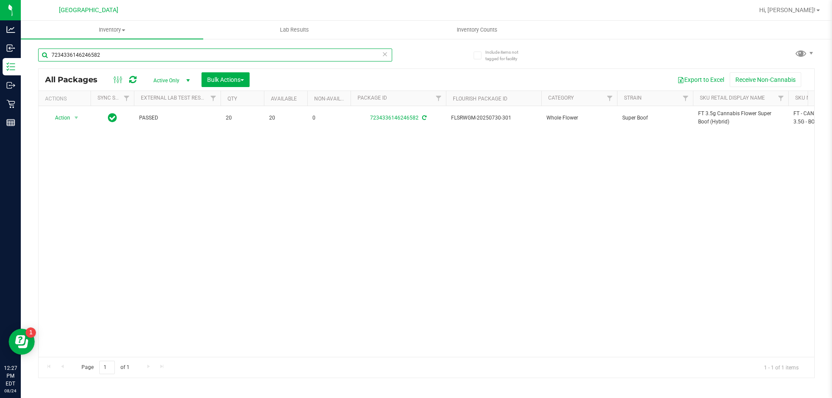
paste input "FT 3.5g Cannabis Flower Super Boof (Hybrid)"
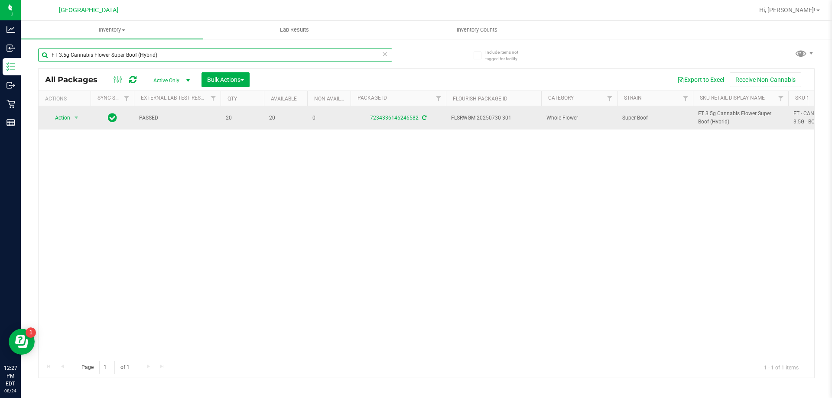
type input "FT 3.5g Cannabis Flower Super Boof (Hybrid)"
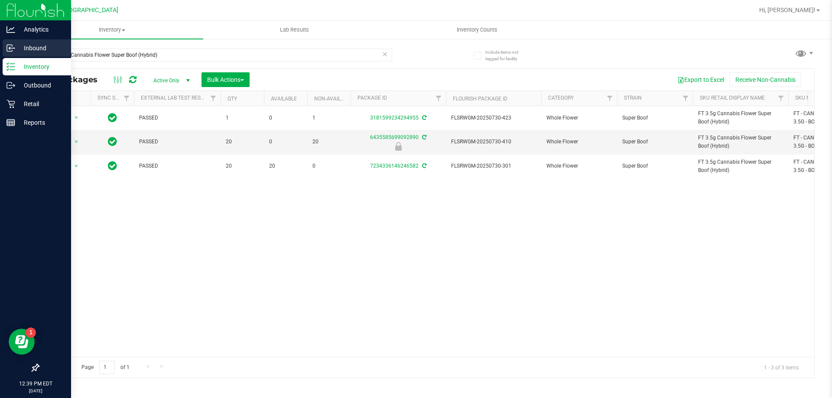
click at [37, 49] on p "Inbound" at bounding box center [41, 48] width 52 height 10
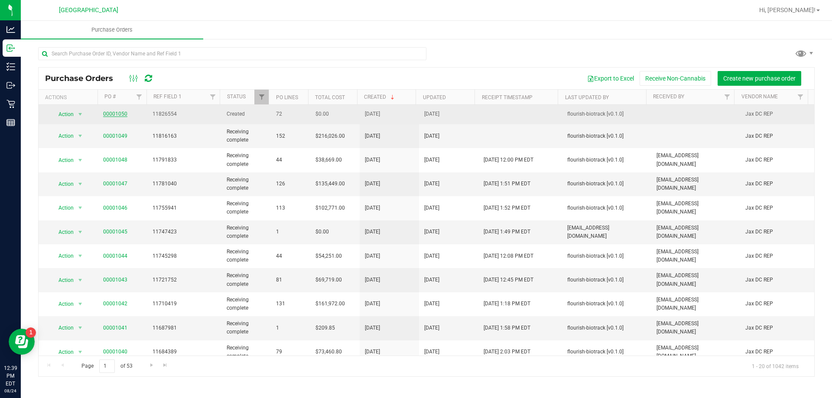
click at [117, 114] on link "00001050" at bounding box center [115, 114] width 24 height 6
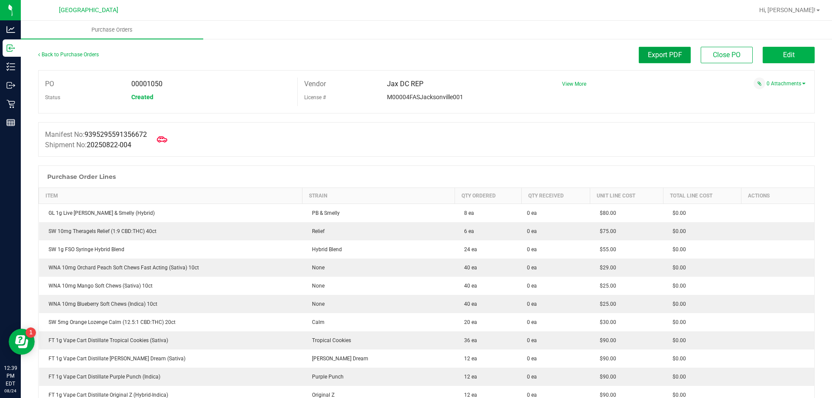
click at [665, 54] on span "Export PDF" at bounding box center [665, 55] width 34 height 8
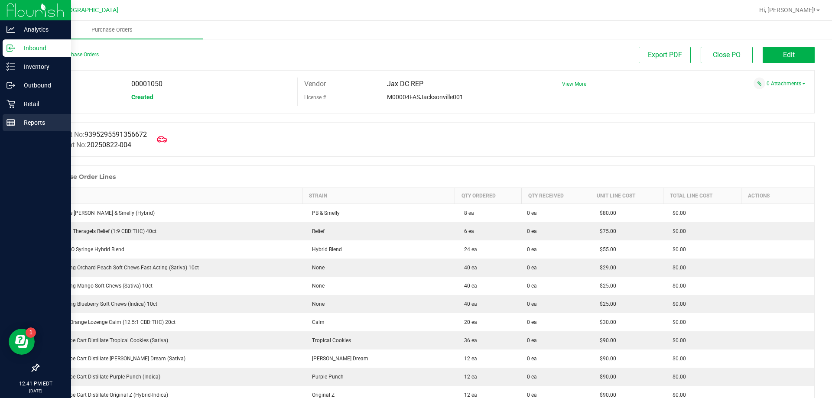
click at [31, 118] on p "Reports" at bounding box center [41, 122] width 52 height 10
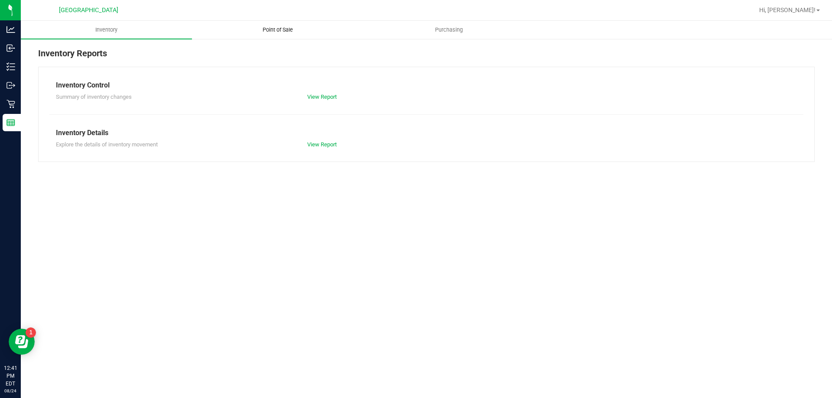
click at [282, 31] on span "Point of Sale" at bounding box center [278, 30] width 54 height 8
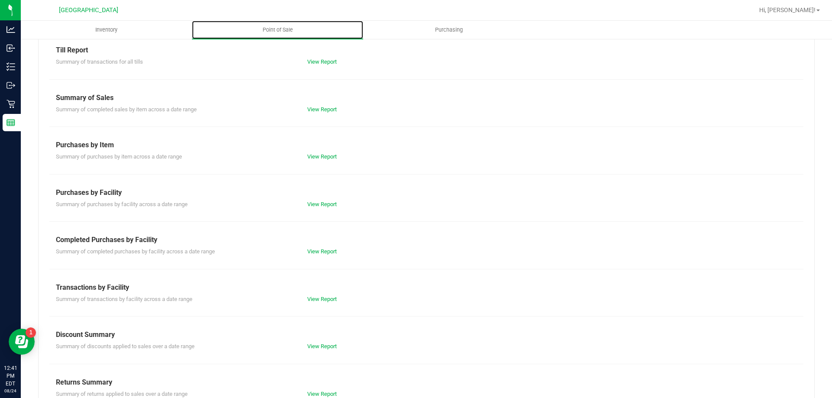
scroll to position [57, 0]
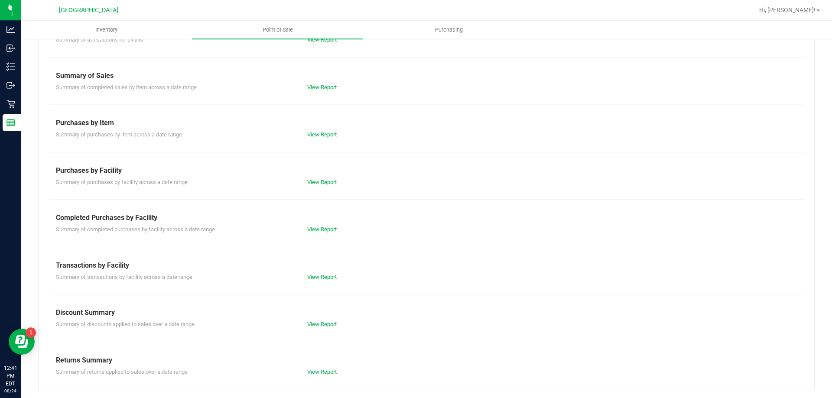
click at [319, 226] on link "View Report" at bounding box center [321, 229] width 29 height 7
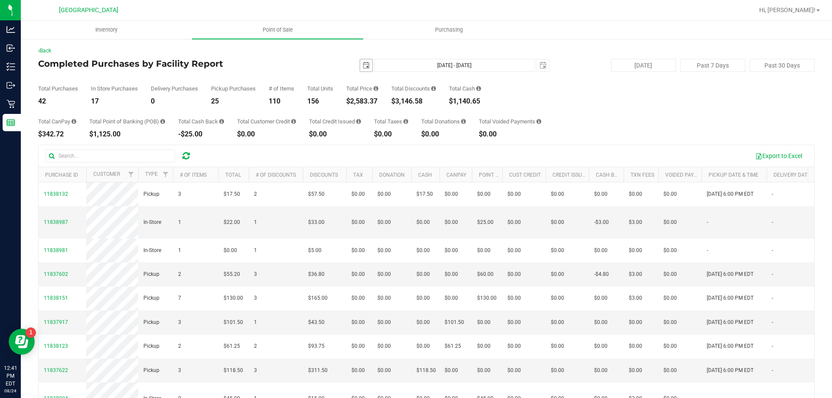
click at [366, 65] on span "select" at bounding box center [366, 65] width 12 height 12
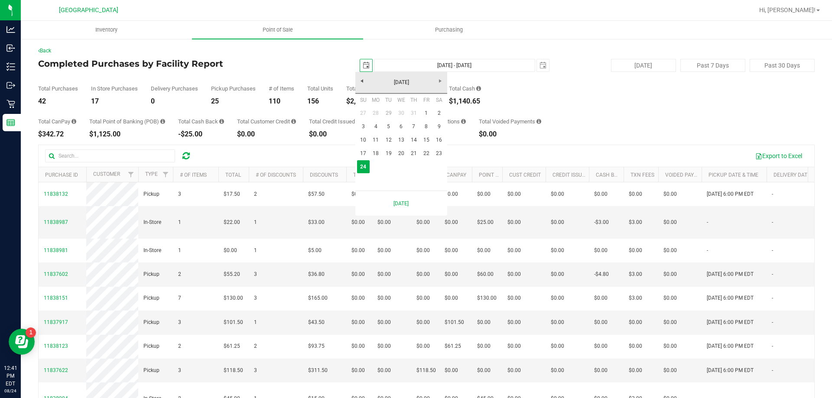
scroll to position [0, 22]
click at [436, 154] on link "23" at bounding box center [439, 153] width 13 height 13
type input "[DATE]"
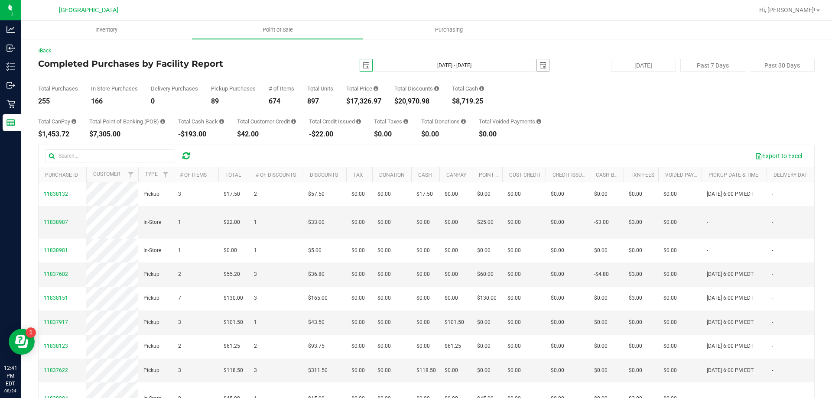
click at [540, 62] on span "select" at bounding box center [543, 65] width 7 height 7
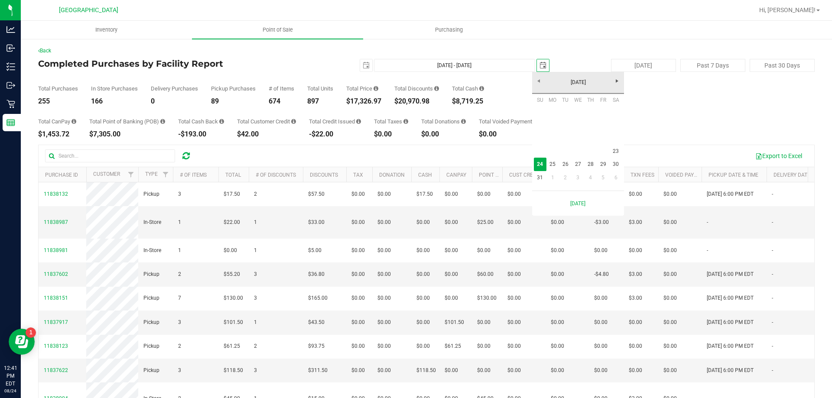
scroll to position [0, 22]
click at [616, 151] on link "23" at bounding box center [616, 151] width 13 height 13
type input "[DATE] - [DATE]"
type input "[DATE]"
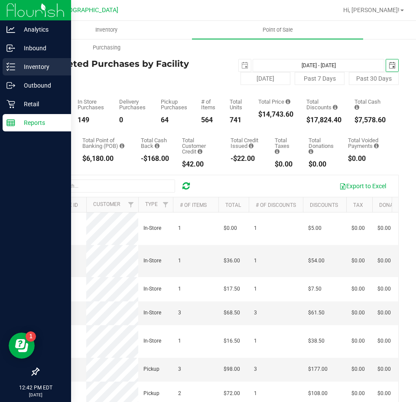
click at [22, 69] on p "Inventory" at bounding box center [41, 67] width 52 height 10
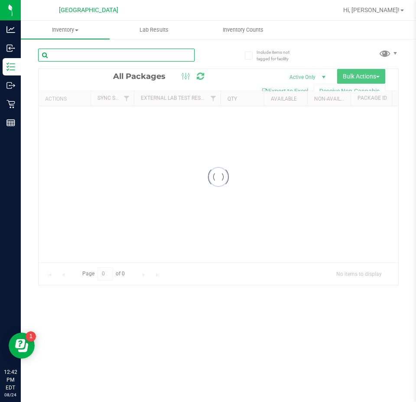
click at [87, 52] on input "text" at bounding box center [116, 55] width 156 height 13
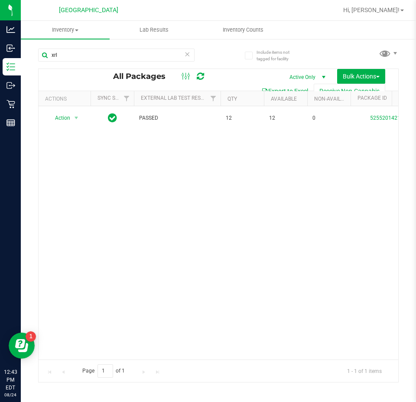
click at [349, 167] on div "Action Action Adjust qty Create package Edit attributes Global inventory Locate…" at bounding box center [219, 232] width 360 height 253
click at [66, 56] on input "xrl" at bounding box center [116, 55] width 156 height 13
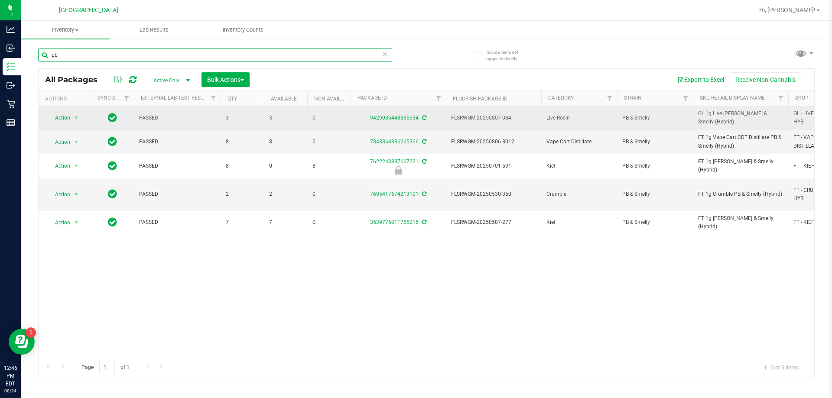
type input "p"
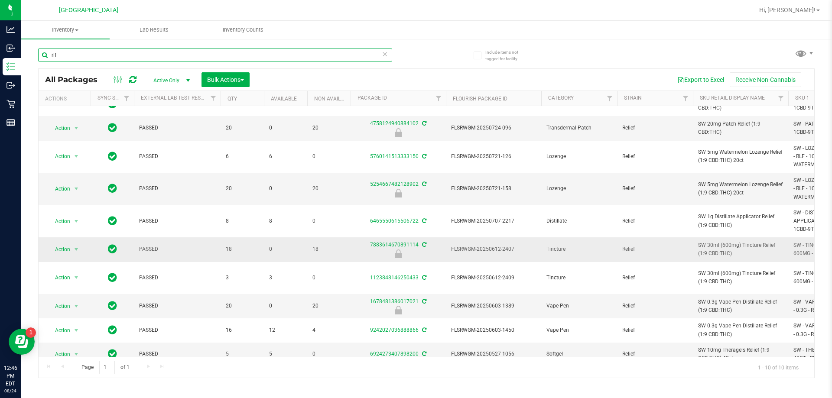
scroll to position [21, 0]
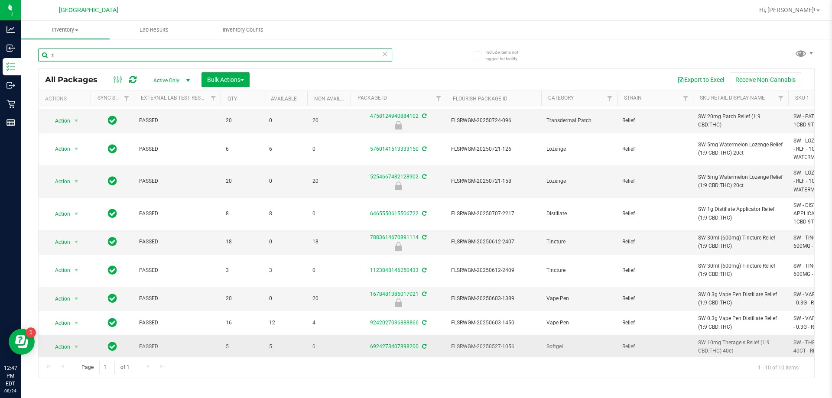
type input "r"
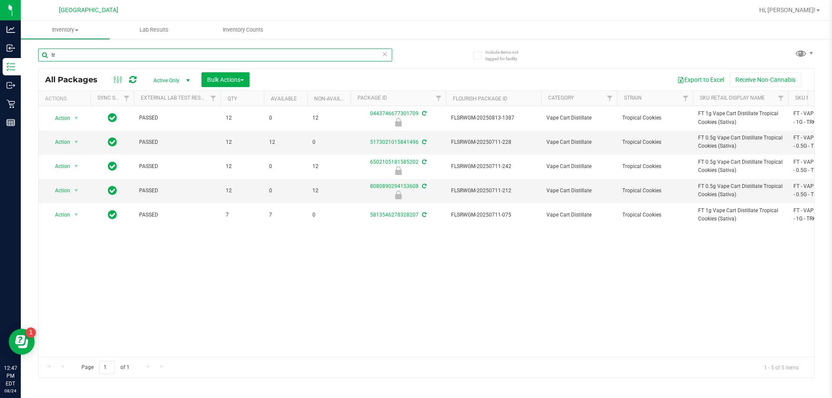
type input "t"
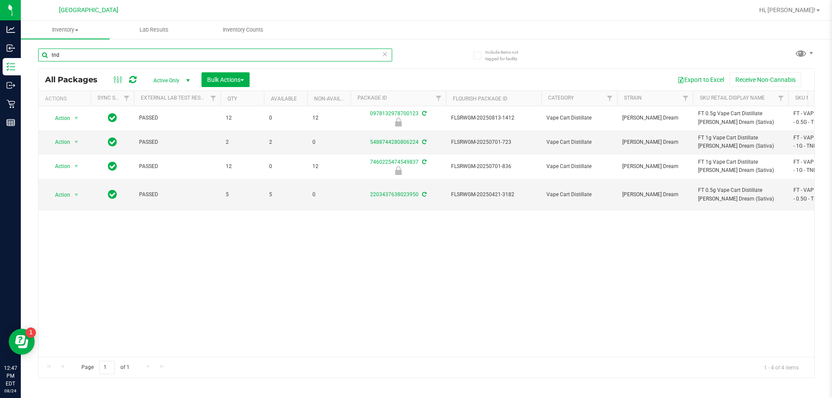
click at [181, 52] on input "tnd" at bounding box center [215, 55] width 354 height 13
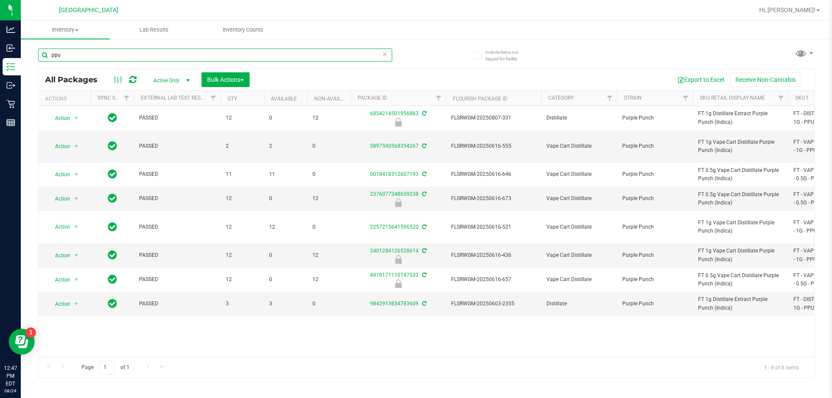
click at [203, 57] on input "ppu" at bounding box center [215, 55] width 354 height 13
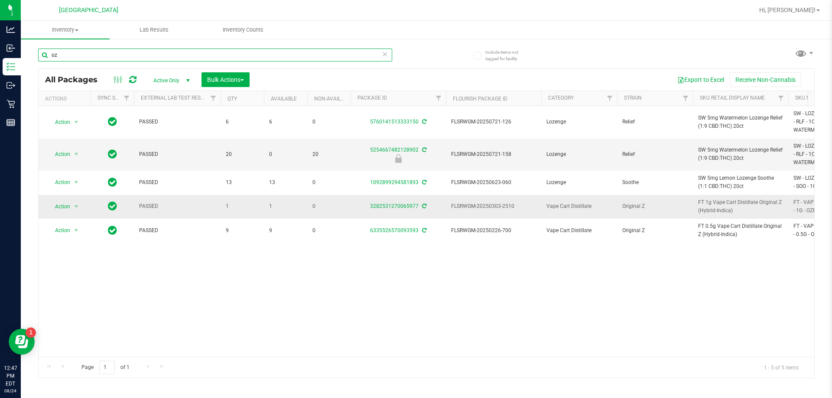
type input "o"
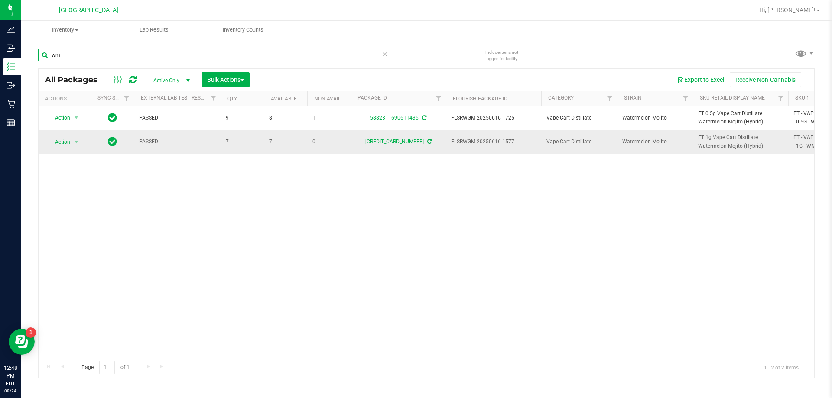
type input "w"
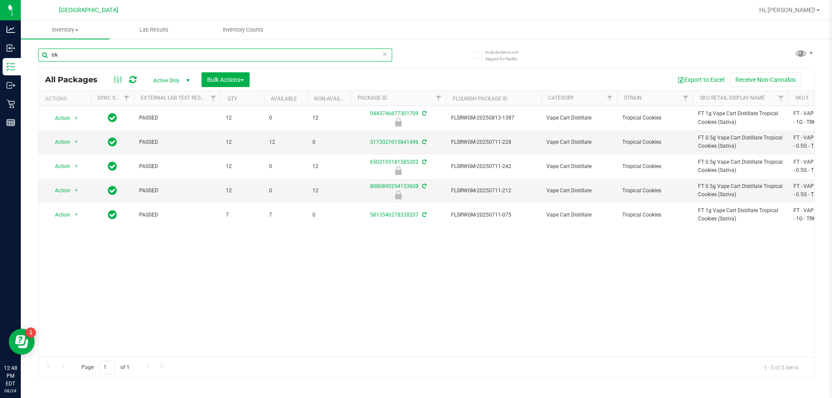
click at [185, 57] on input "trk" at bounding box center [215, 55] width 354 height 13
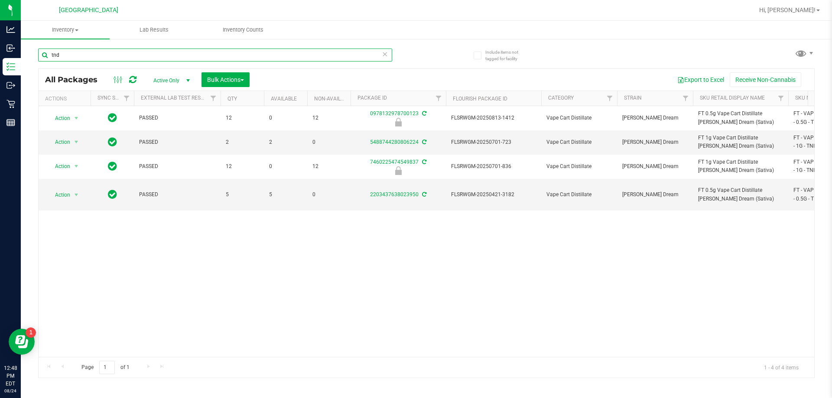
click at [199, 52] on input "tnd" at bounding box center [215, 55] width 354 height 13
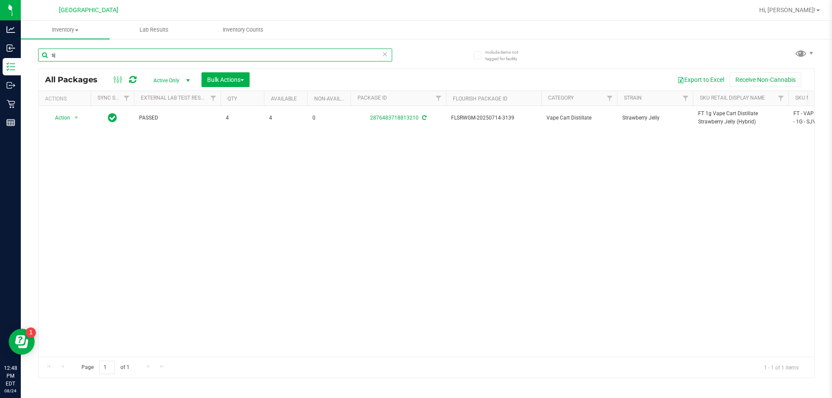
type input "s"
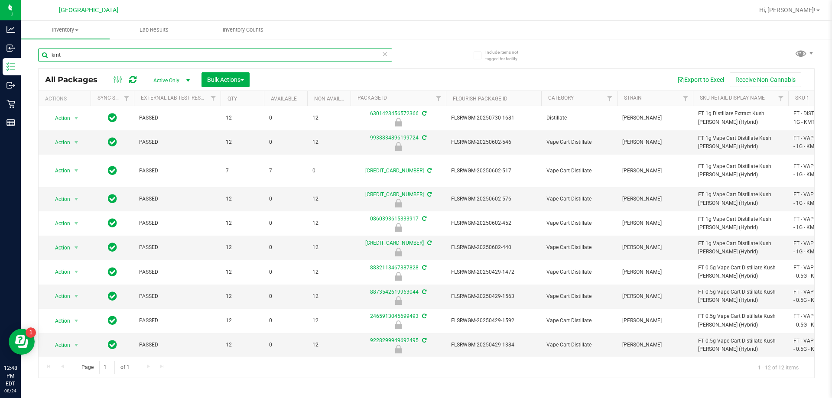
click at [260, 54] on input "kmt" at bounding box center [215, 55] width 354 height 13
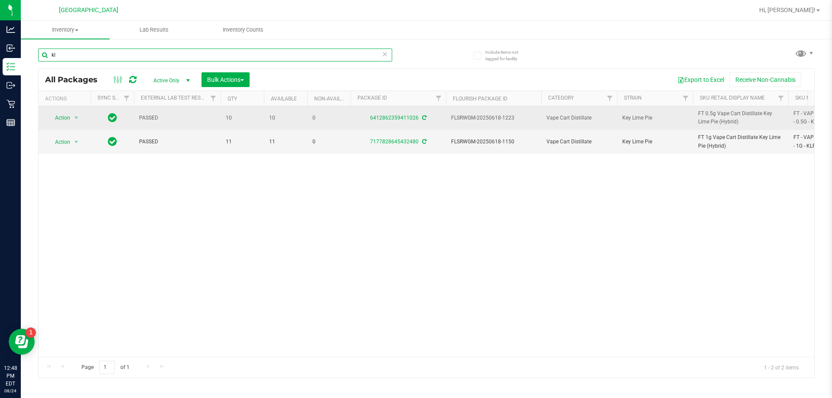
type input "k"
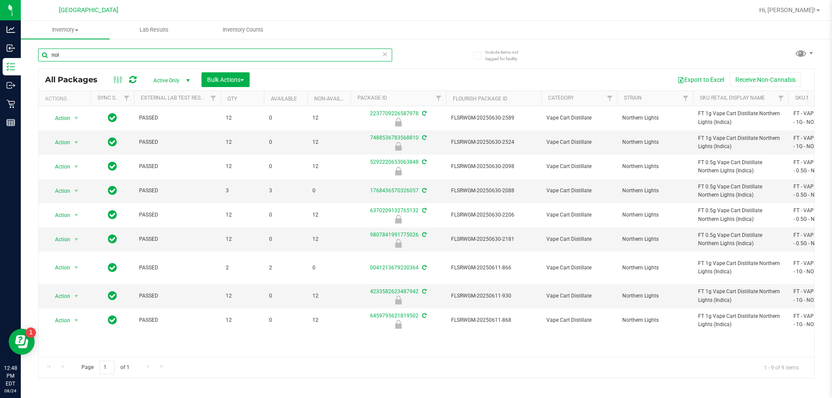
click at [173, 55] on input "nol" at bounding box center [215, 55] width 354 height 13
click at [172, 55] on input "nol" at bounding box center [215, 55] width 354 height 13
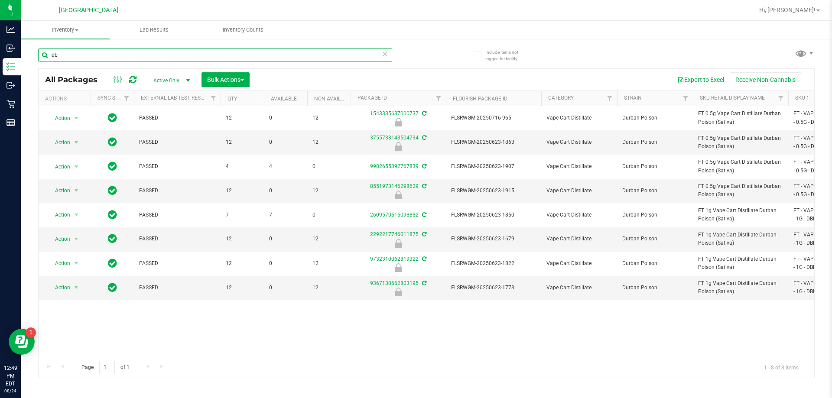
type input "d"
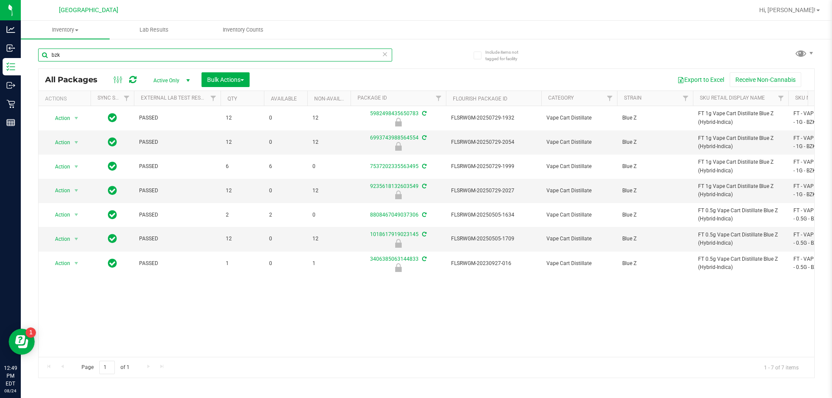
click at [228, 54] on input "bzk" at bounding box center [215, 55] width 354 height 13
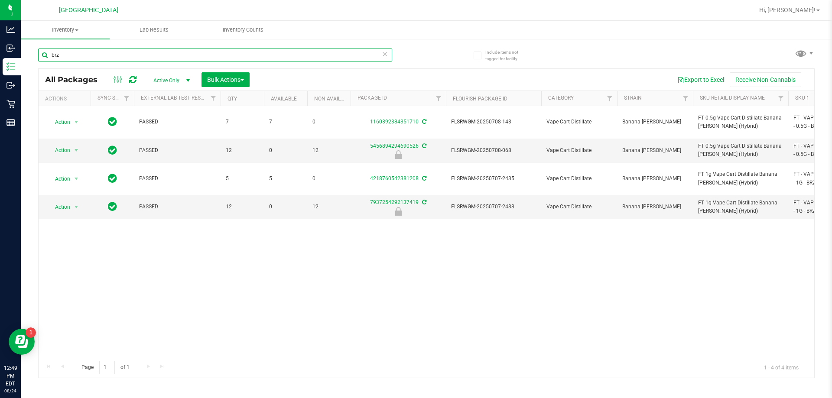
click at [235, 55] on input "brz" at bounding box center [215, 55] width 354 height 13
click at [235, 54] on input "brz" at bounding box center [215, 55] width 354 height 13
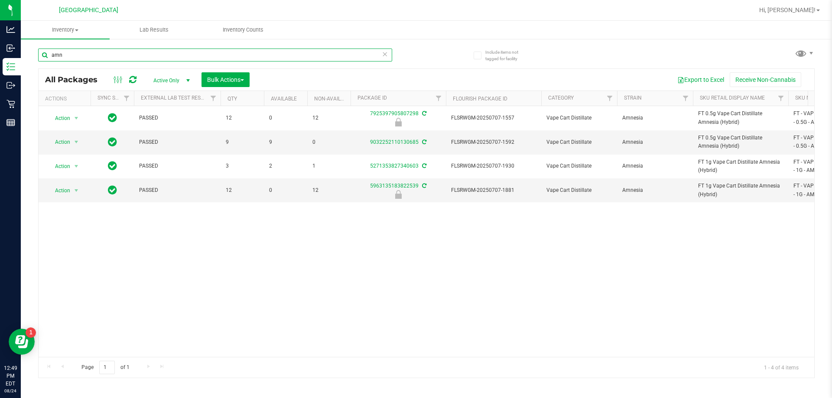
click at [259, 50] on input "amn" at bounding box center [215, 55] width 354 height 13
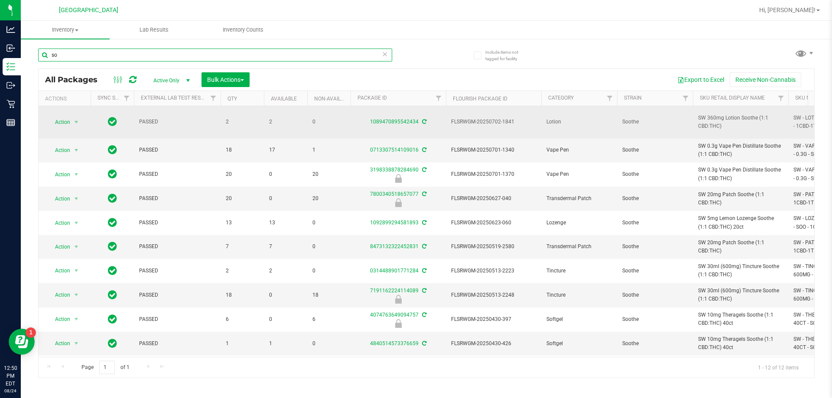
type input "s"
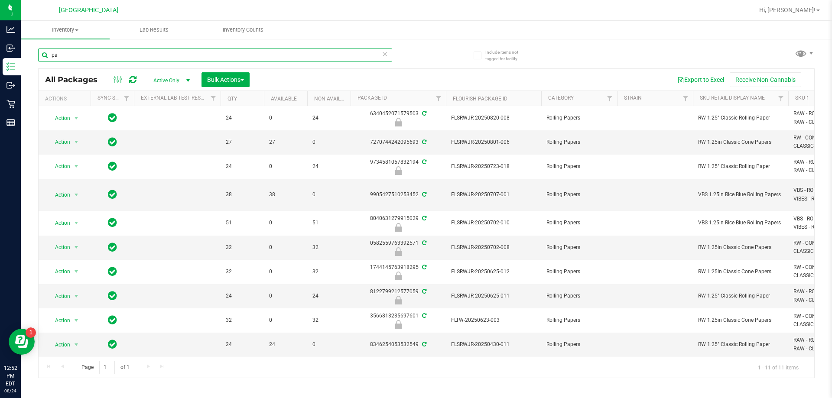
type input "p"
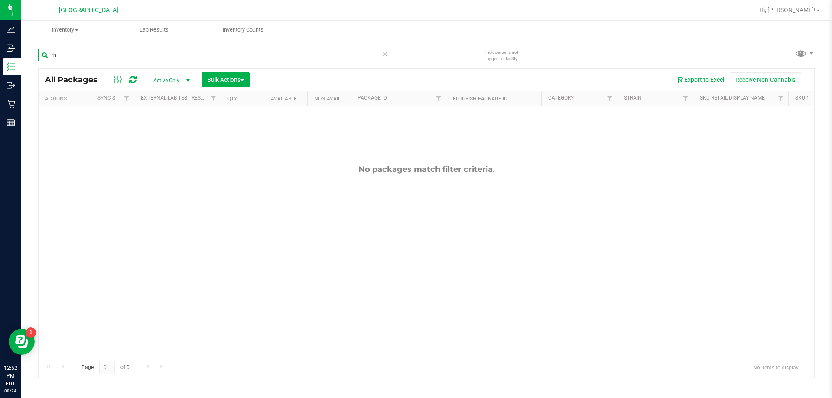
type input "r"
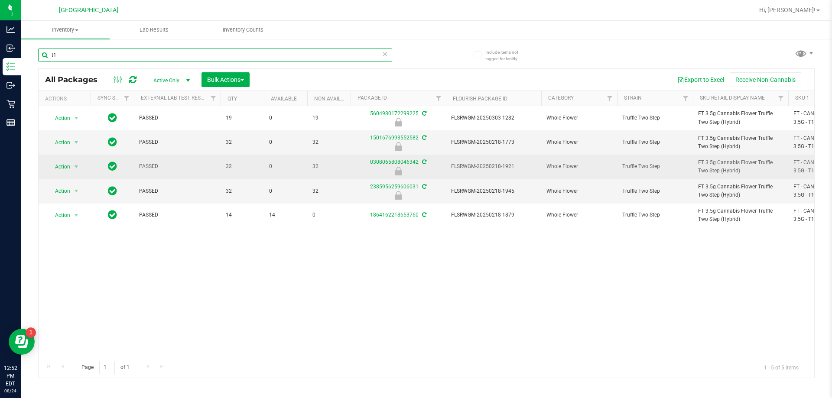
type input "t"
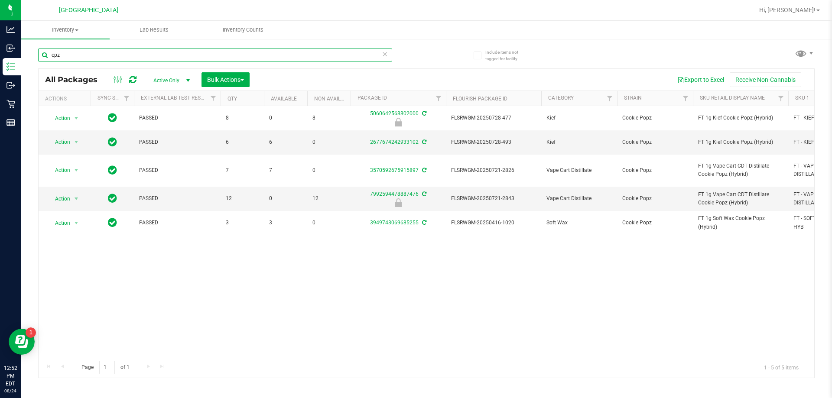
click at [190, 57] on input "cpz" at bounding box center [215, 55] width 354 height 13
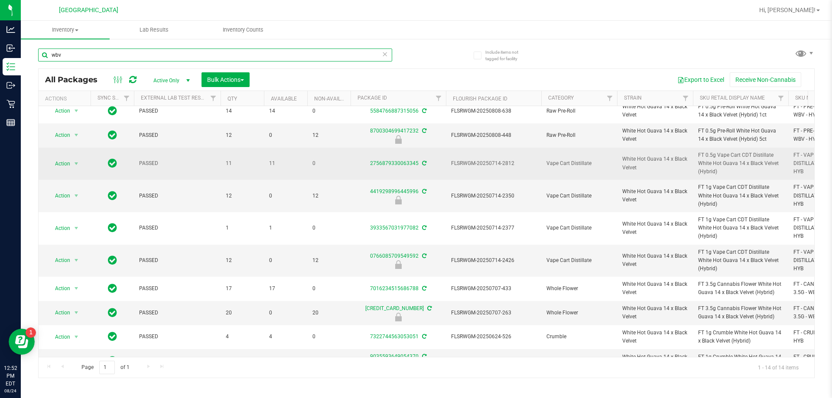
scroll to position [127, 0]
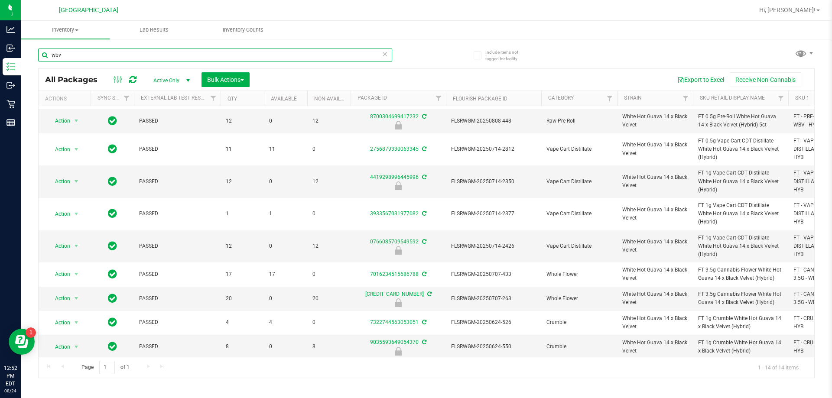
click at [113, 54] on input "wbv" at bounding box center [215, 55] width 354 height 13
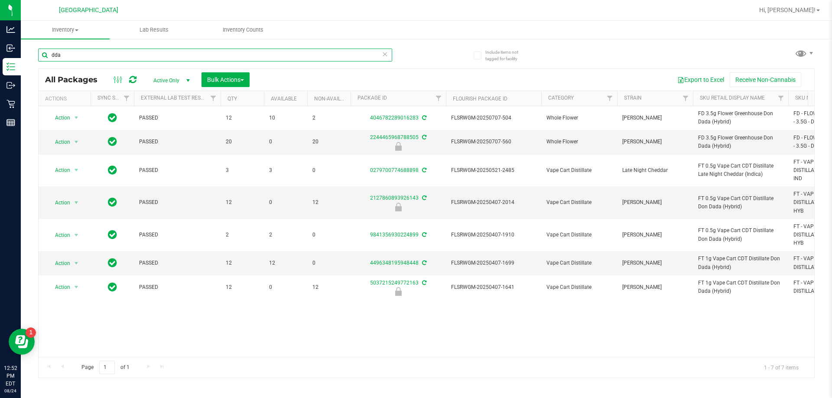
click at [224, 53] on input "dda" at bounding box center [215, 55] width 354 height 13
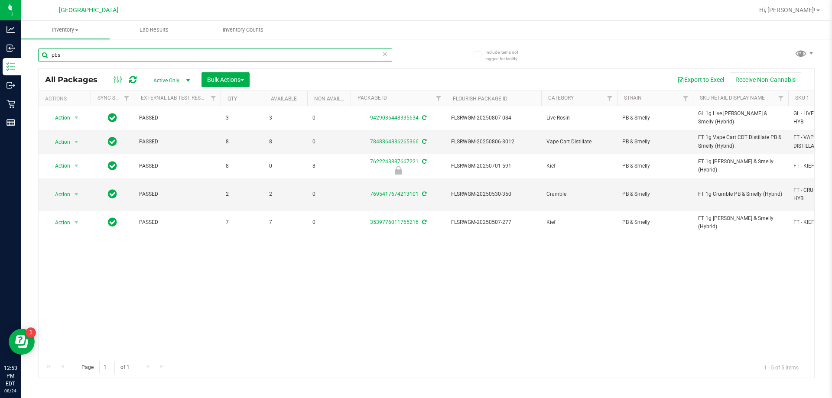
click at [359, 53] on input "pbs" at bounding box center [215, 55] width 354 height 13
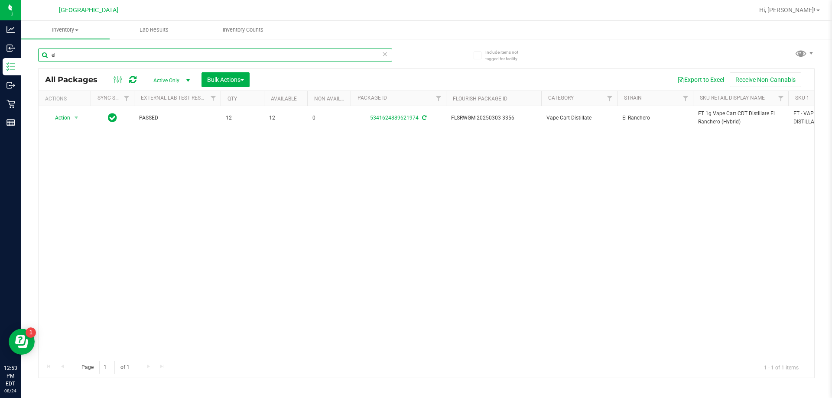
type input "e"
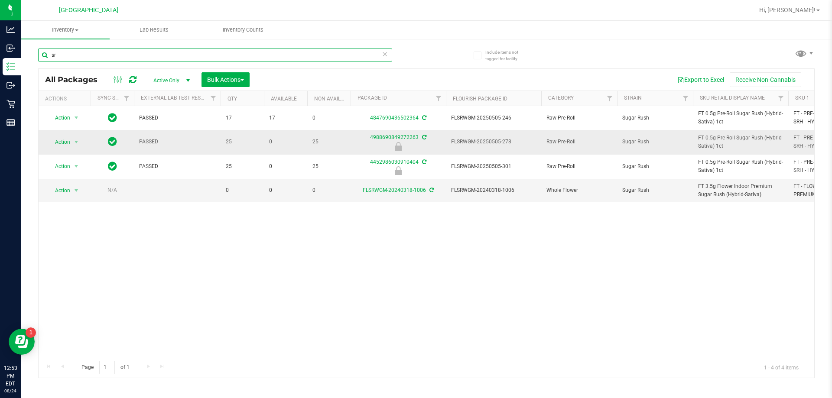
type input "s"
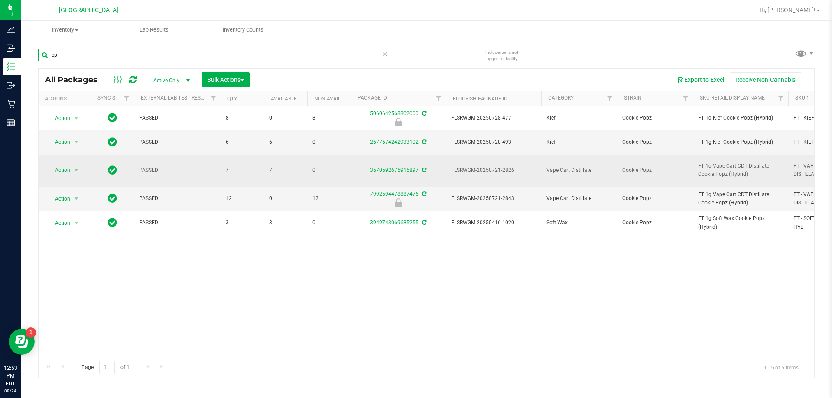
type input "c"
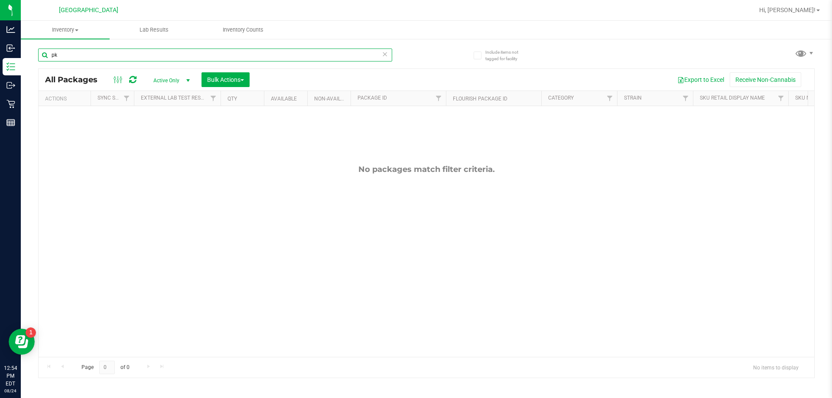
type input "p"
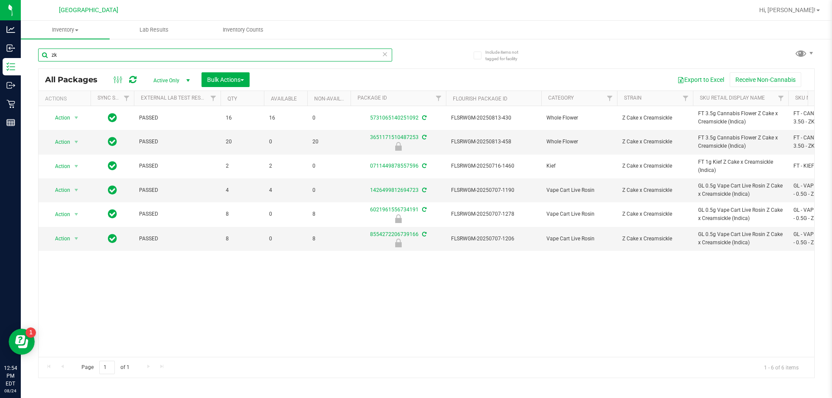
type input "z"
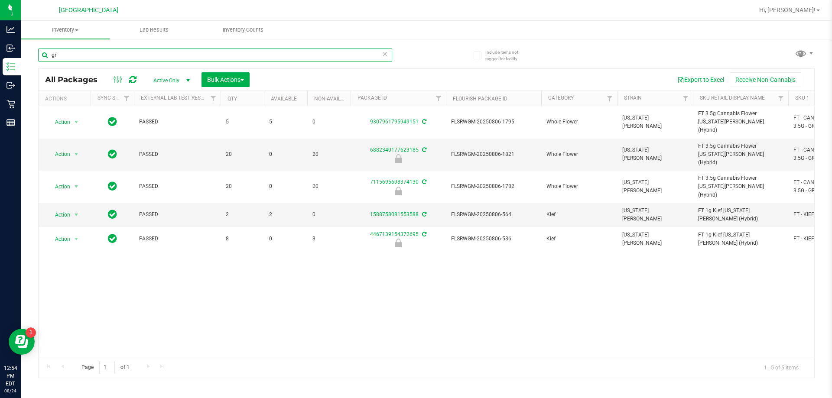
type input "g"
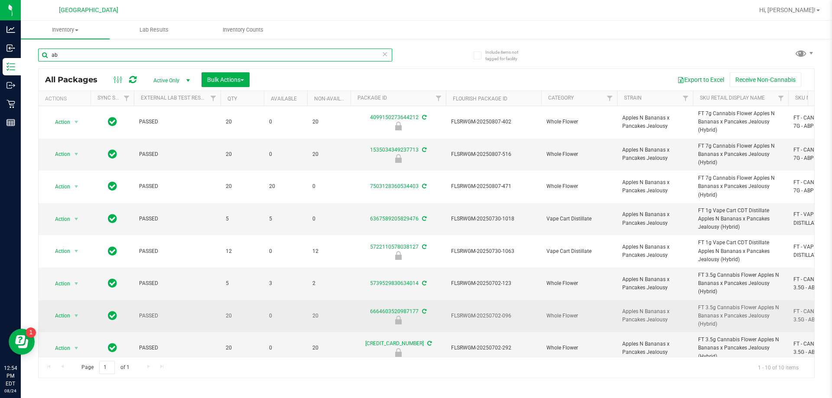
type input "a"
type input "gg4"
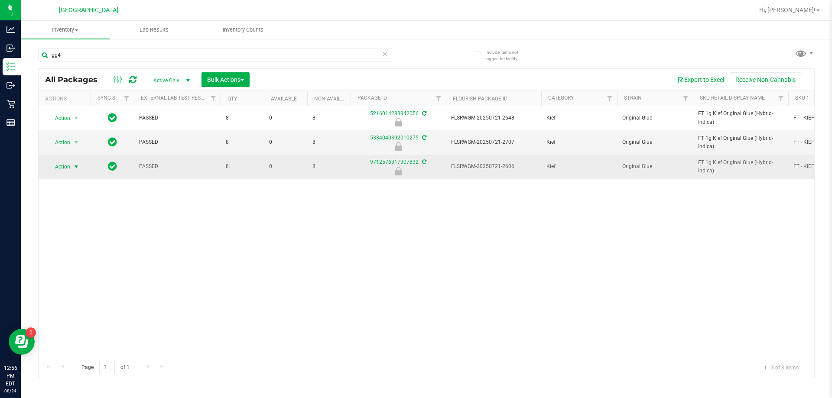
click at [65, 164] on span "Action" at bounding box center [58, 167] width 23 height 12
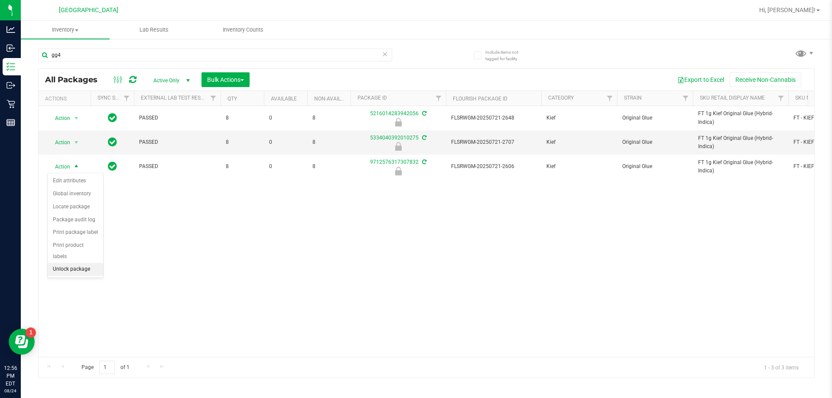
click at [79, 263] on li "Unlock package" at bounding box center [75, 269] width 55 height 13
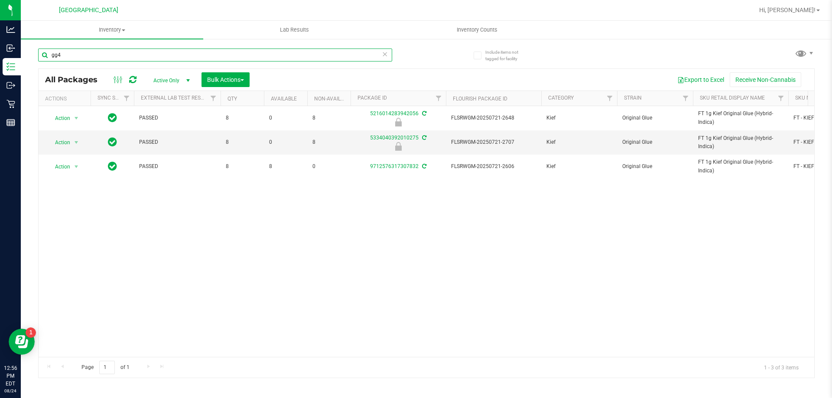
click at [92, 58] on input "gg4" at bounding box center [215, 55] width 354 height 13
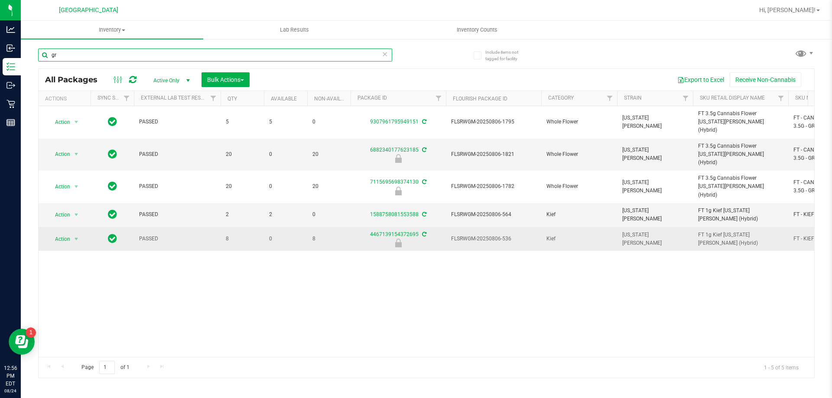
type input "g"
type input "ied"
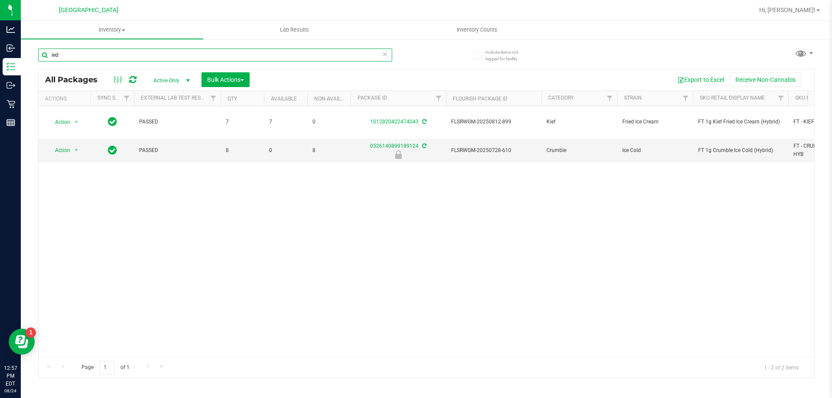
click at [171, 56] on input "ied" at bounding box center [215, 55] width 354 height 13
click at [72, 144] on span "select" at bounding box center [76, 150] width 11 height 12
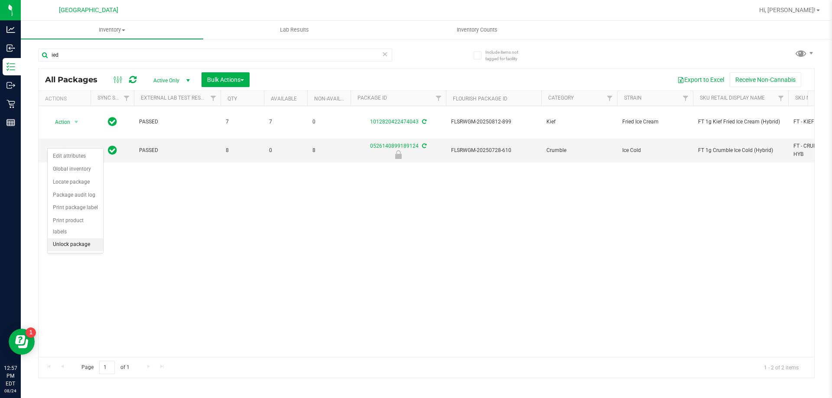
click at [63, 238] on li "Unlock package" at bounding box center [75, 244] width 55 height 13
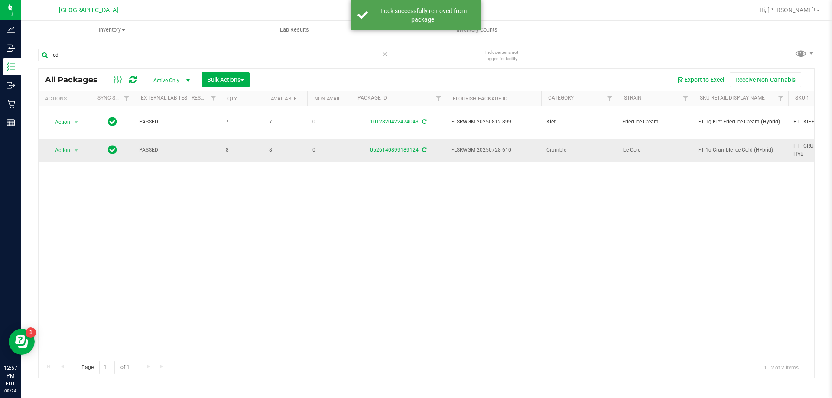
click at [713, 146] on span "FT 1g Crumble Ice Cold (Hybrid)" at bounding box center [740, 150] width 85 height 8
copy tr "FT 1g Crumble Ice Cold (Hybrid)"
click at [243, 55] on input "ied" at bounding box center [215, 55] width 354 height 13
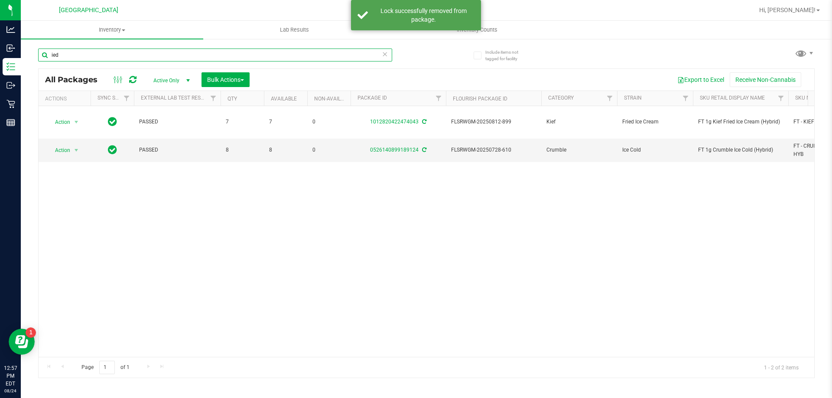
click at [243, 55] on input "ied" at bounding box center [215, 55] width 354 height 13
paste input "FT 1g Crumble Ice Cold (Hybrid)"
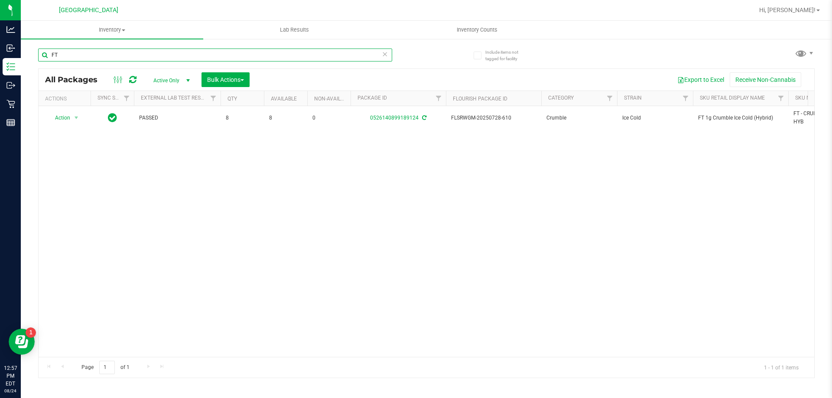
type input "F"
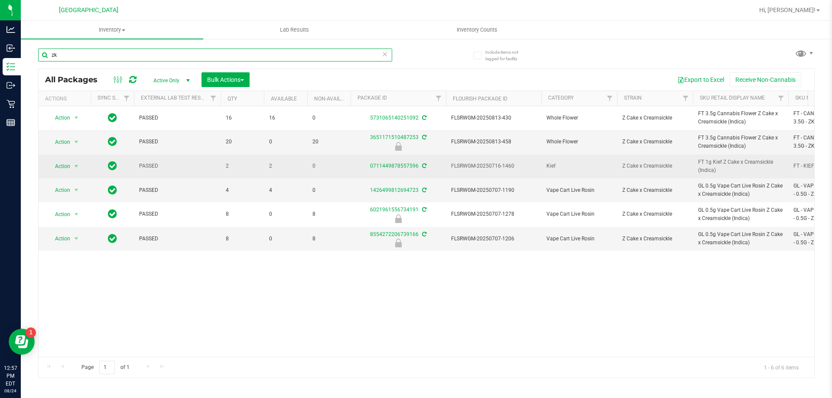
type input "z"
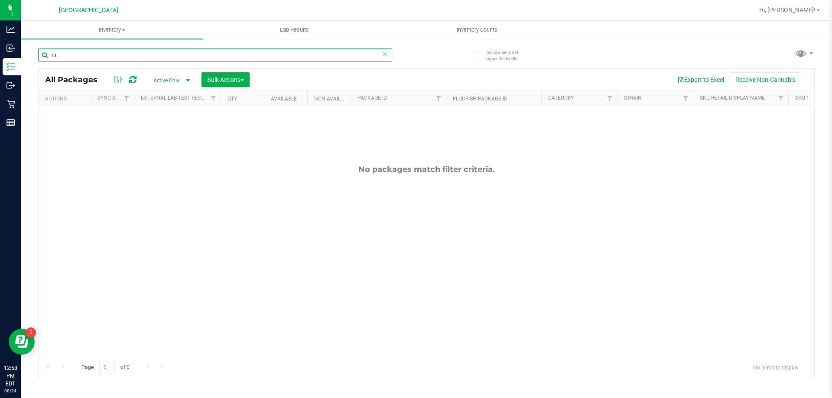
type input "r"
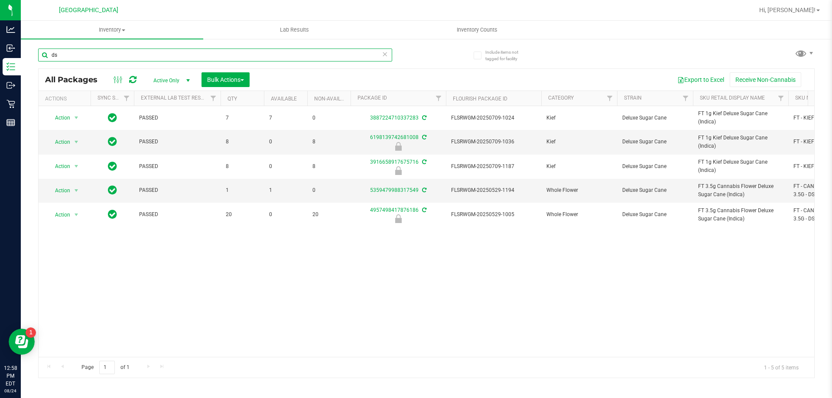
type input "d"
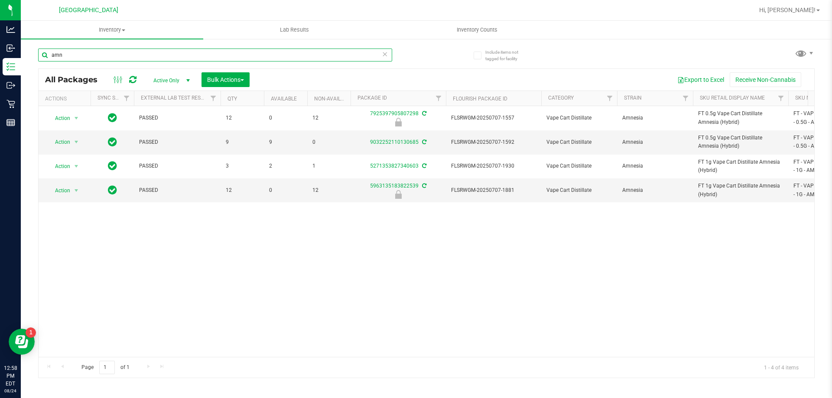
click at [155, 53] on input "amn" at bounding box center [215, 55] width 354 height 13
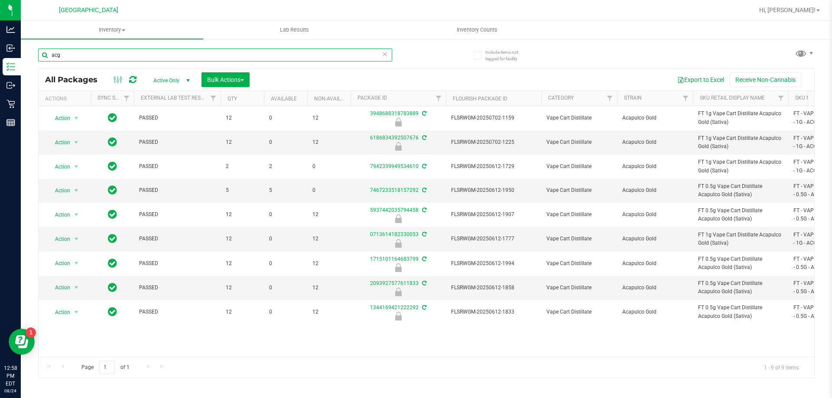
click at [124, 57] on input "acg" at bounding box center [215, 55] width 354 height 13
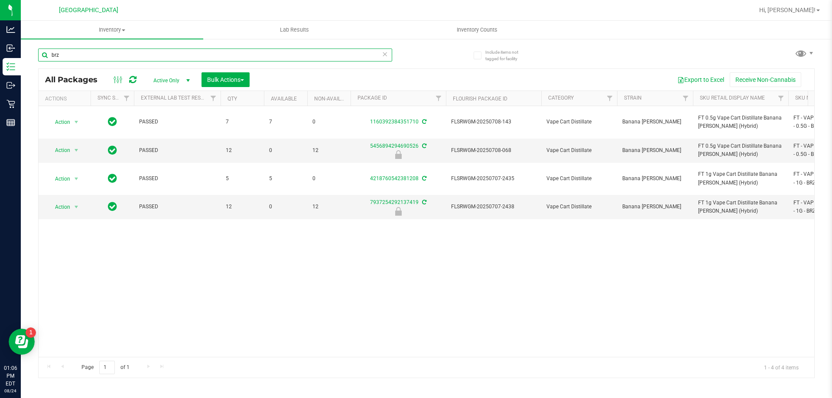
click at [83, 54] on input "brz" at bounding box center [215, 55] width 354 height 13
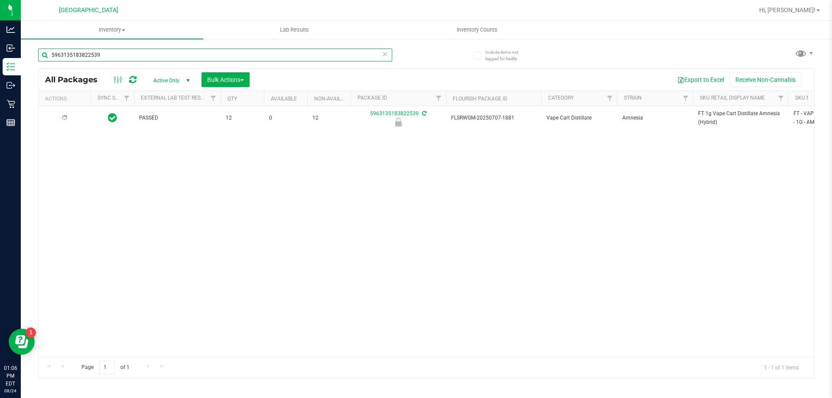
type input "5963135183822539"
click at [64, 118] on span "Action" at bounding box center [58, 118] width 23 height 12
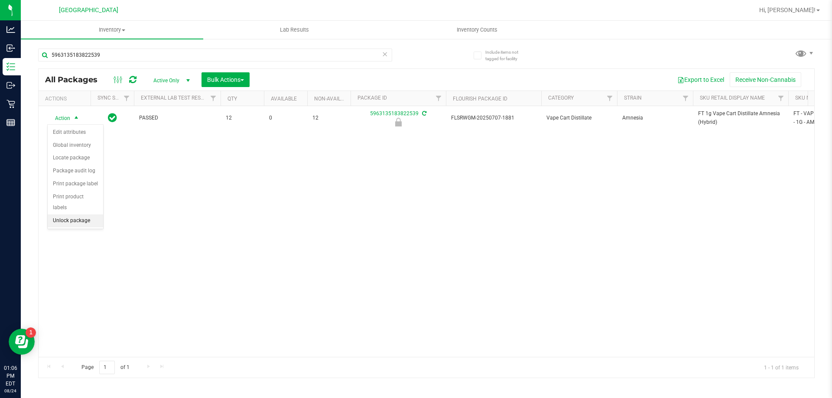
click at [76, 215] on li "Unlock package" at bounding box center [75, 221] width 55 height 13
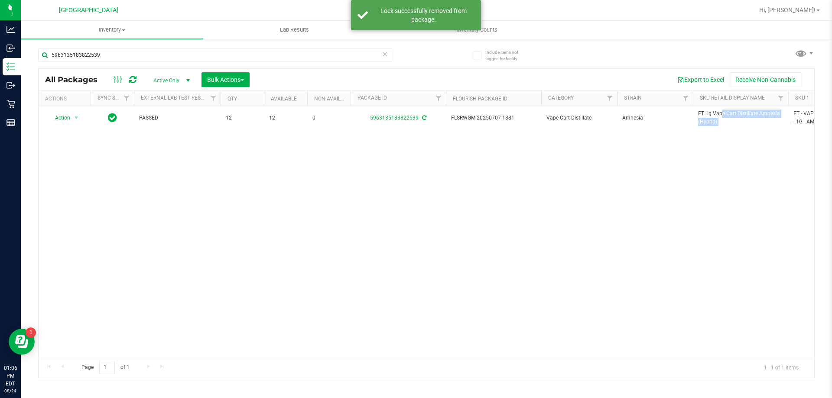
click at [704, 114] on span "FT 1g Vape Cart Distillate Amnesia (Hybrid)" at bounding box center [740, 118] width 85 height 16
click at [179, 56] on input "5963135183822539" at bounding box center [215, 55] width 354 height 13
paste input "FT 1g Vape Cart Distillate Amnesia (Hybrid)"
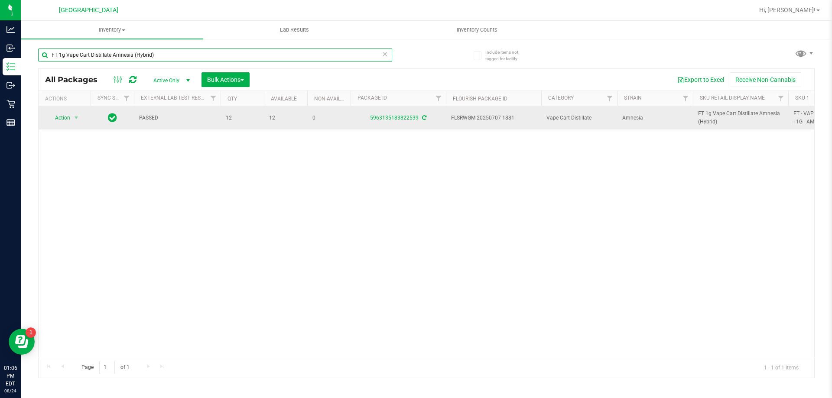
type input "FT 1g Vape Cart Distillate Amnesia (Hybrid)"
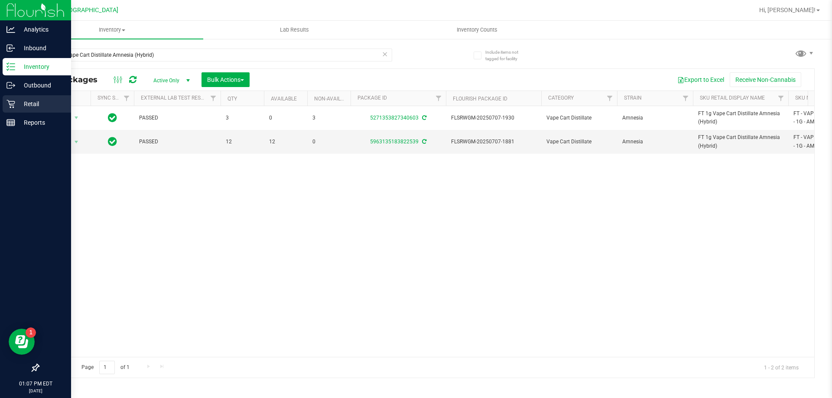
click at [29, 101] on p "Retail" at bounding box center [41, 104] width 52 height 10
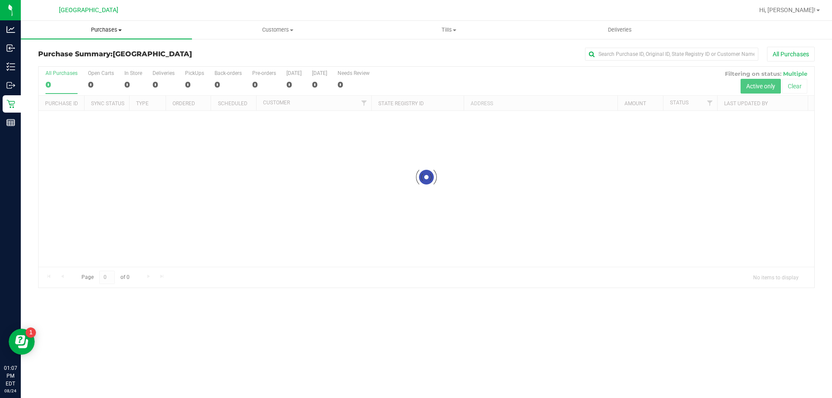
click at [102, 23] on uib-tab-heading "Purchases Summary of purchases Fulfillment All purchases" at bounding box center [106, 30] width 171 height 18
click at [98, 34] on uib-tab-heading "Purchases Summary of purchases Fulfillment All purchases" at bounding box center [106, 30] width 171 height 18
click at [103, 33] on span "Purchases" at bounding box center [106, 30] width 171 height 8
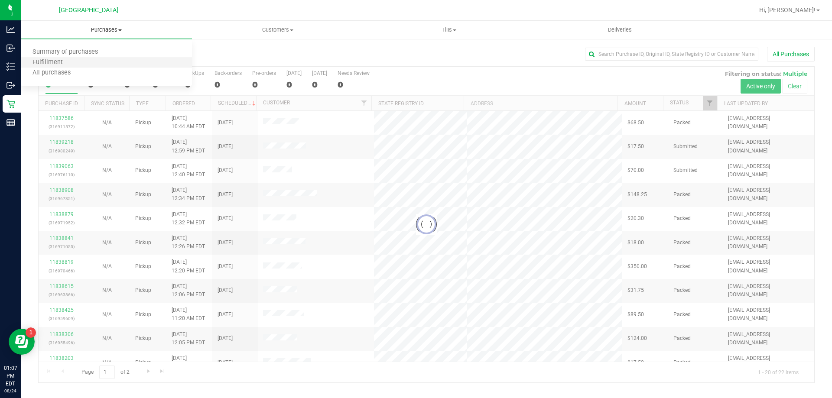
click at [76, 65] on li "Fulfillment" at bounding box center [106, 63] width 171 height 10
